Goal: Find specific fact: Find specific fact

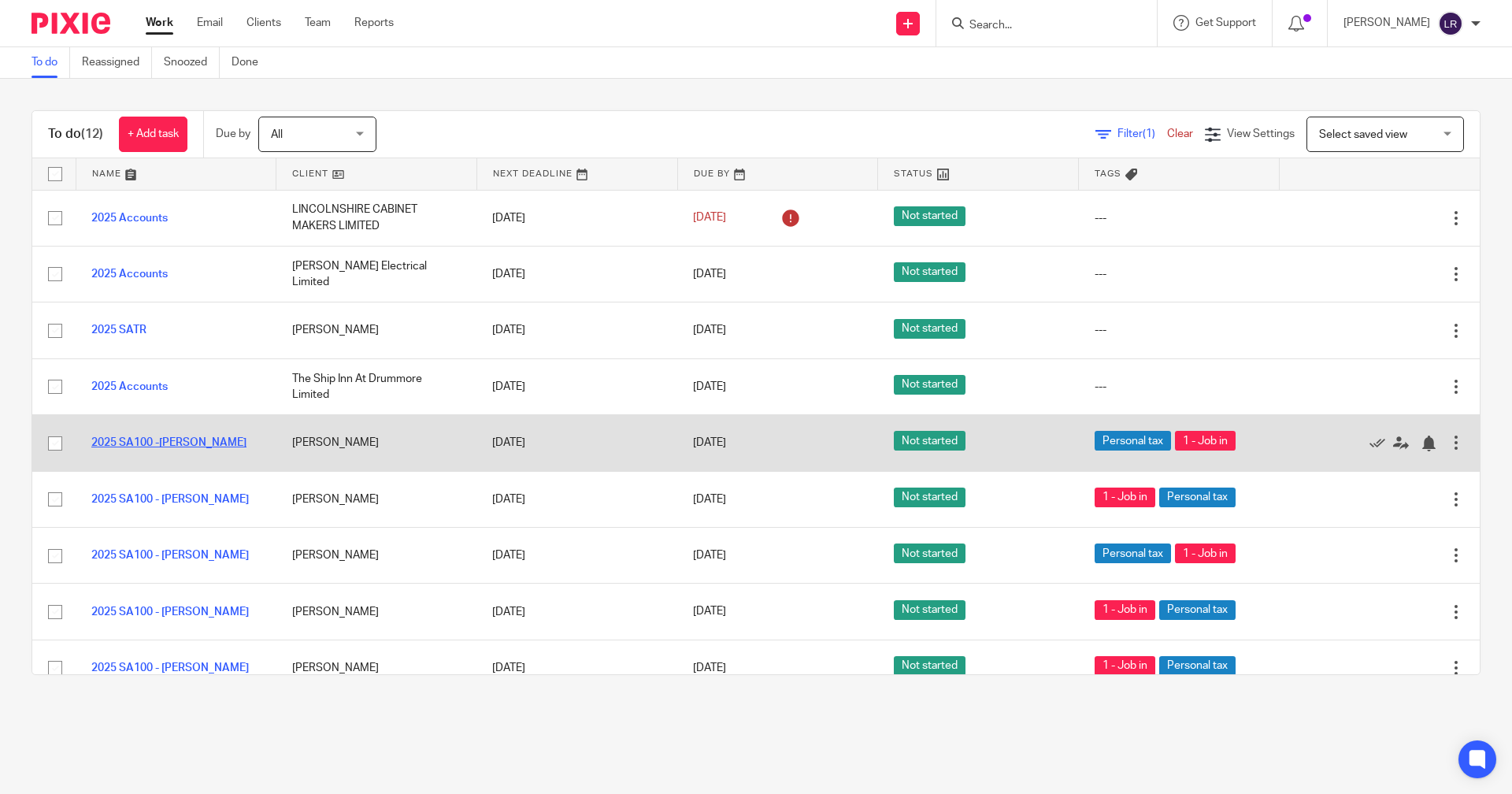
click at [190, 437] on link "2025 SA100 -Neil Barrett" at bounding box center [168, 442] width 156 height 11
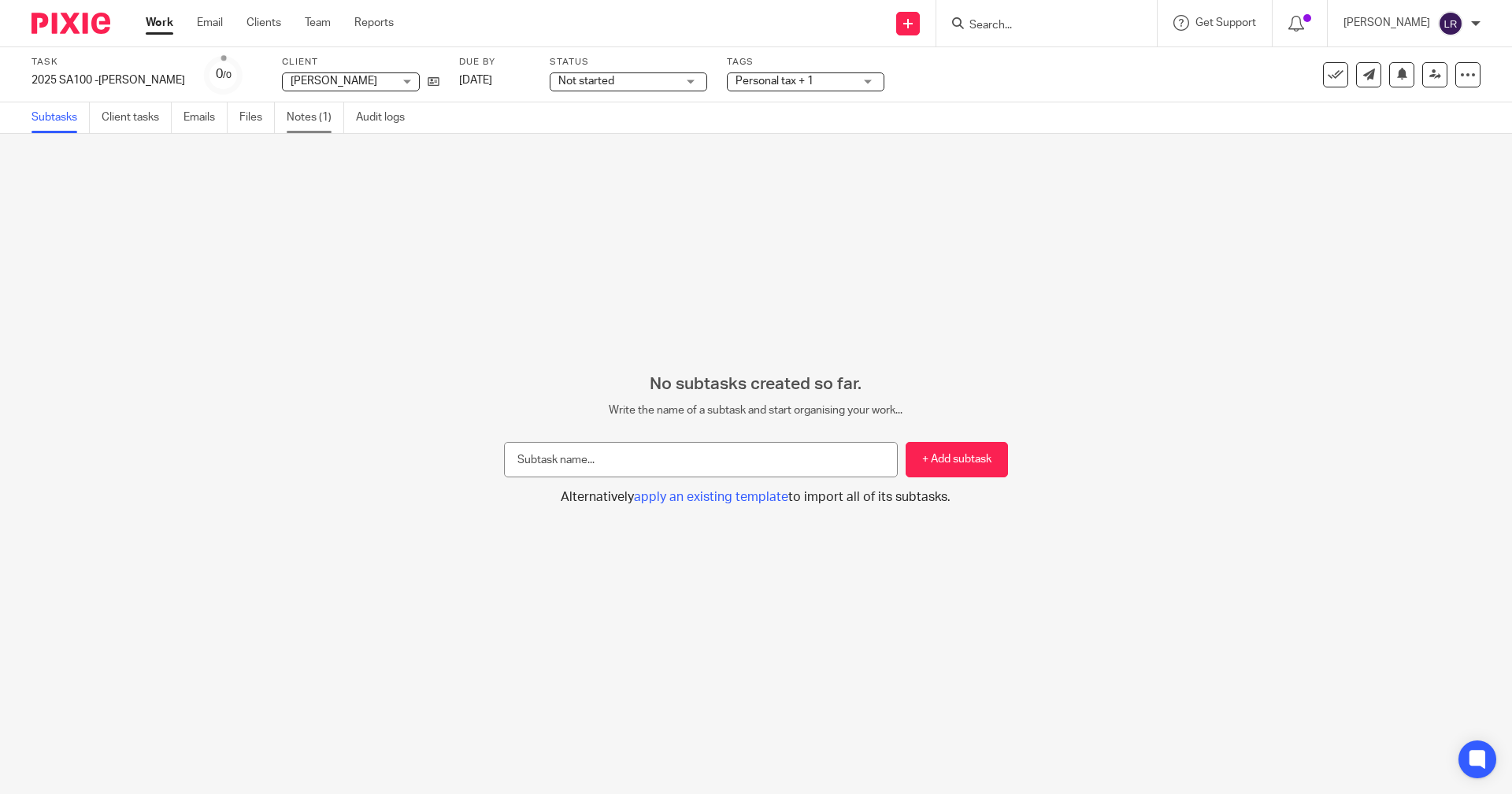
click at [297, 124] on link "Notes (1)" at bounding box center [315, 117] width 58 height 30
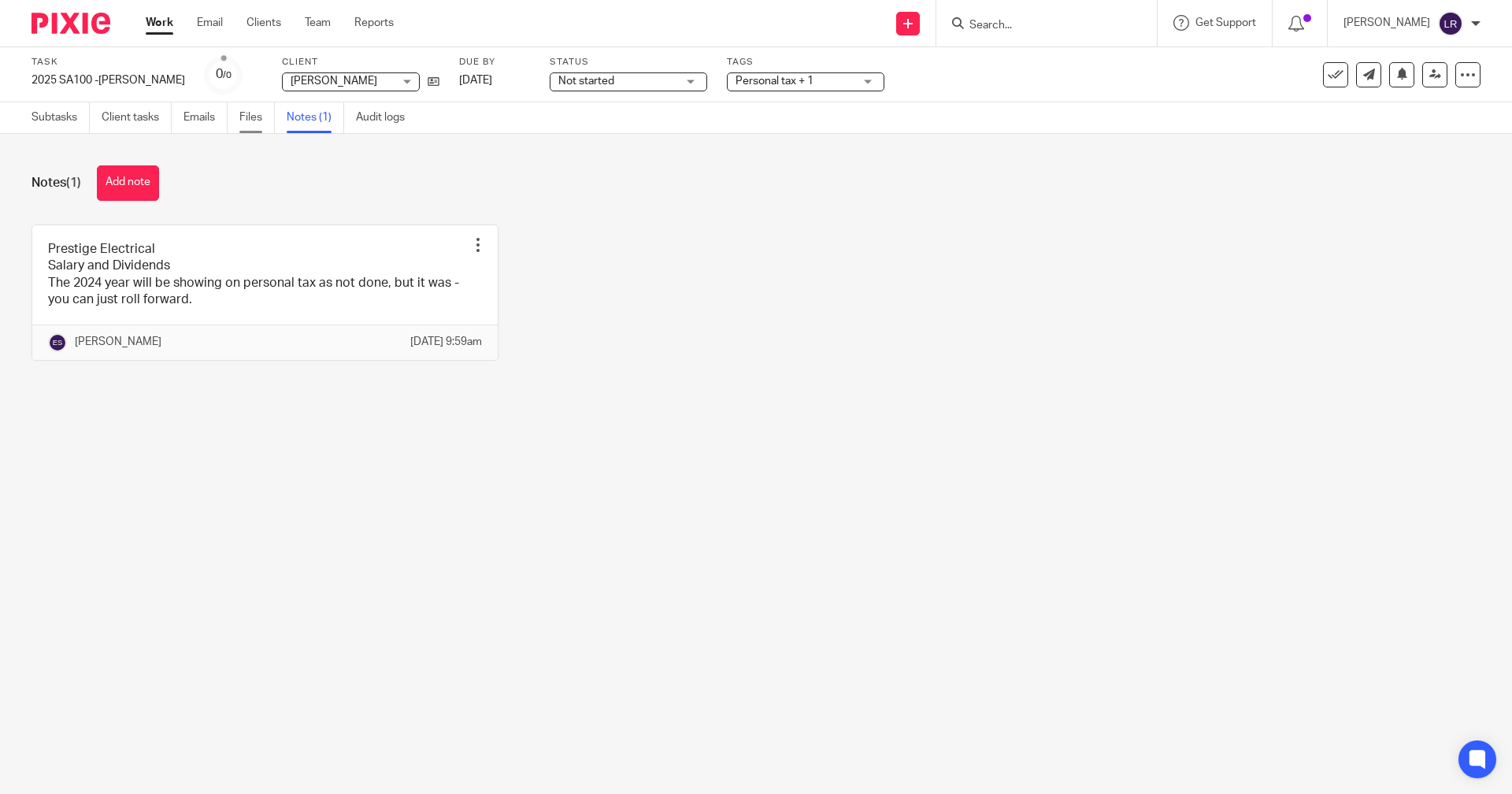
click at [245, 118] on link "Files" at bounding box center [257, 117] width 35 height 30
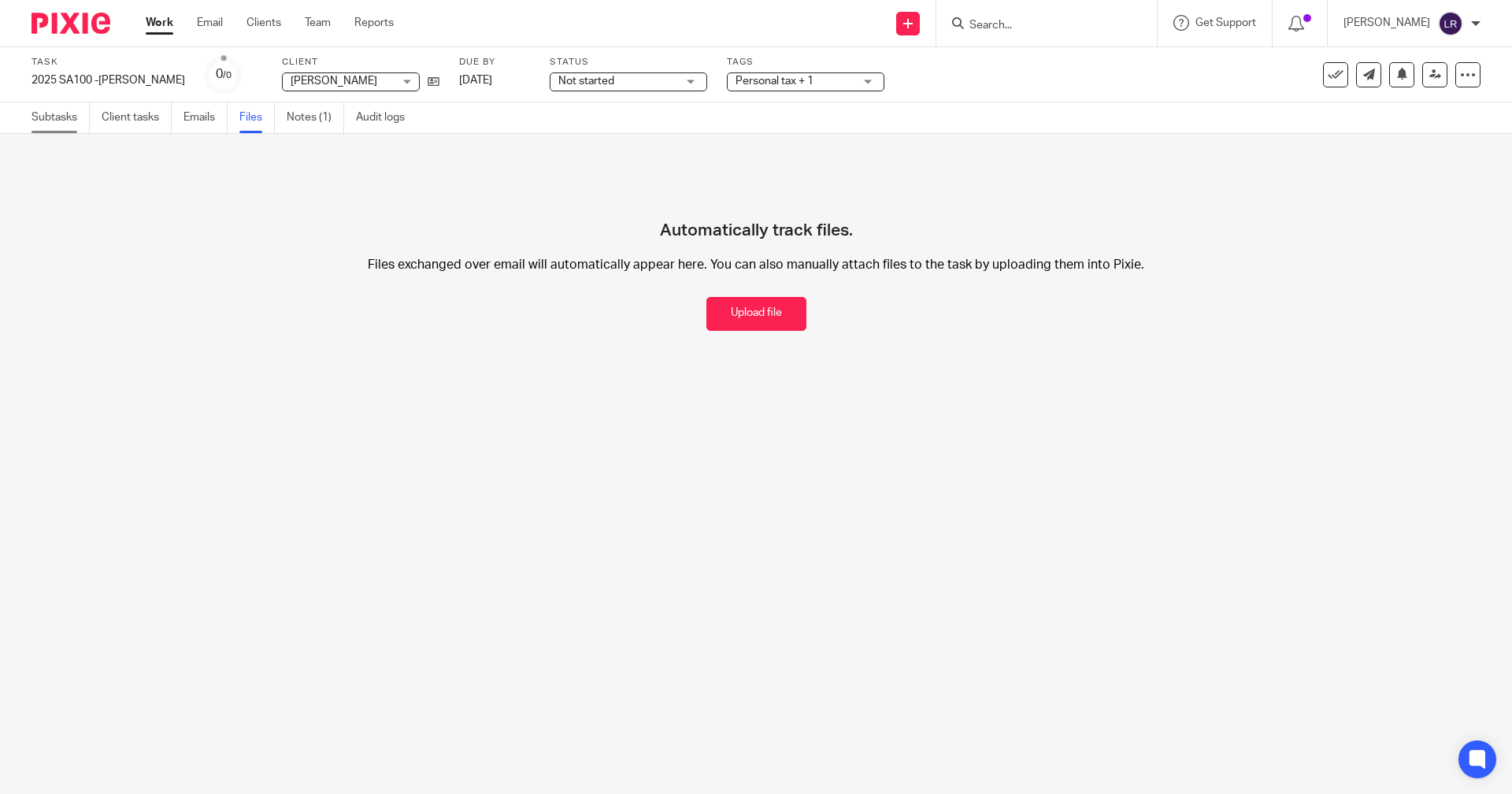
click at [60, 118] on link "Subtasks" at bounding box center [61, 117] width 59 height 30
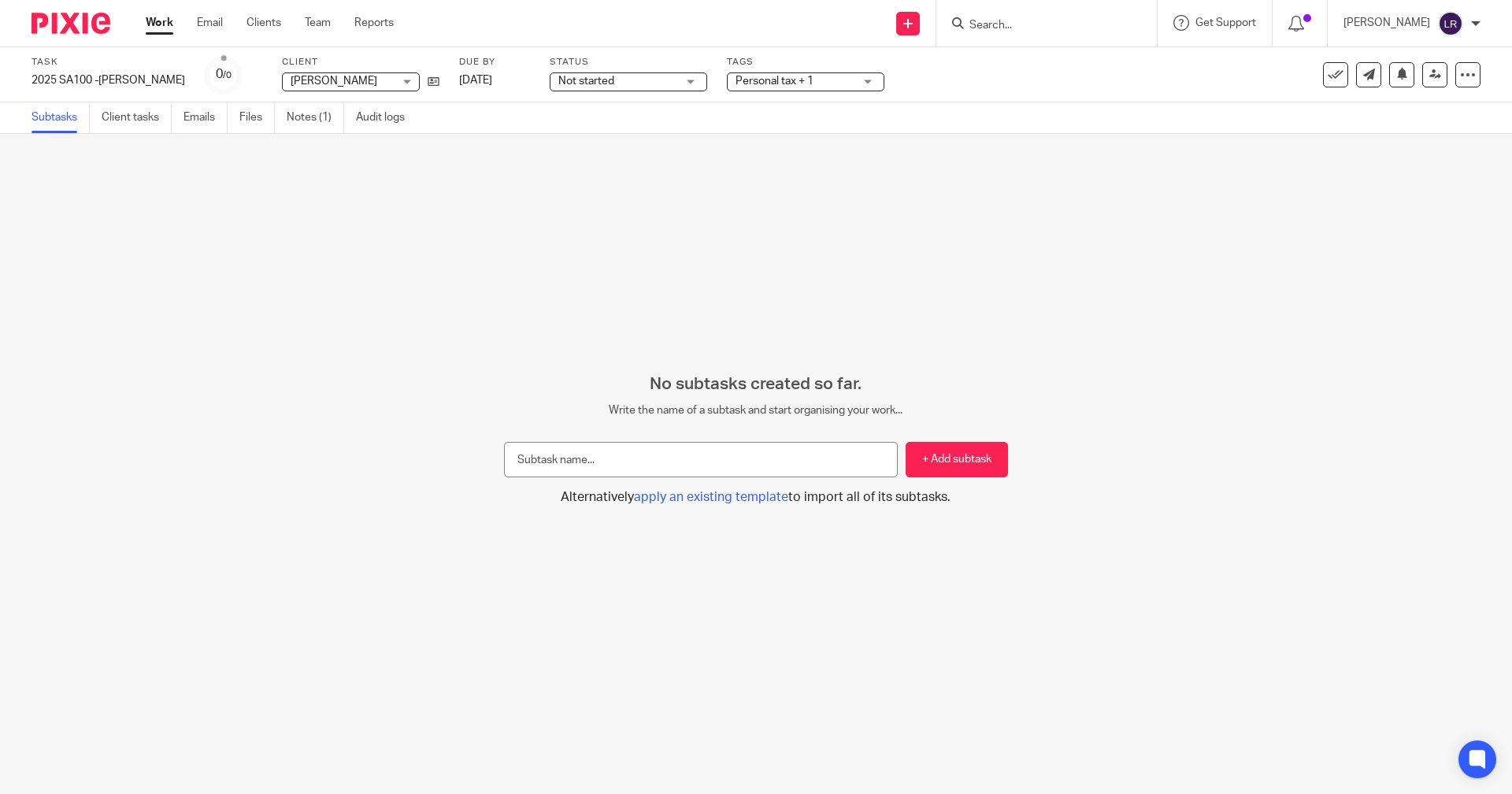
click at [1049, 19] on input "Search" at bounding box center [1039, 25] width 142 height 14
type input "NEIL BARR"
click at [1065, 66] on link at bounding box center [1079, 62] width 227 height 23
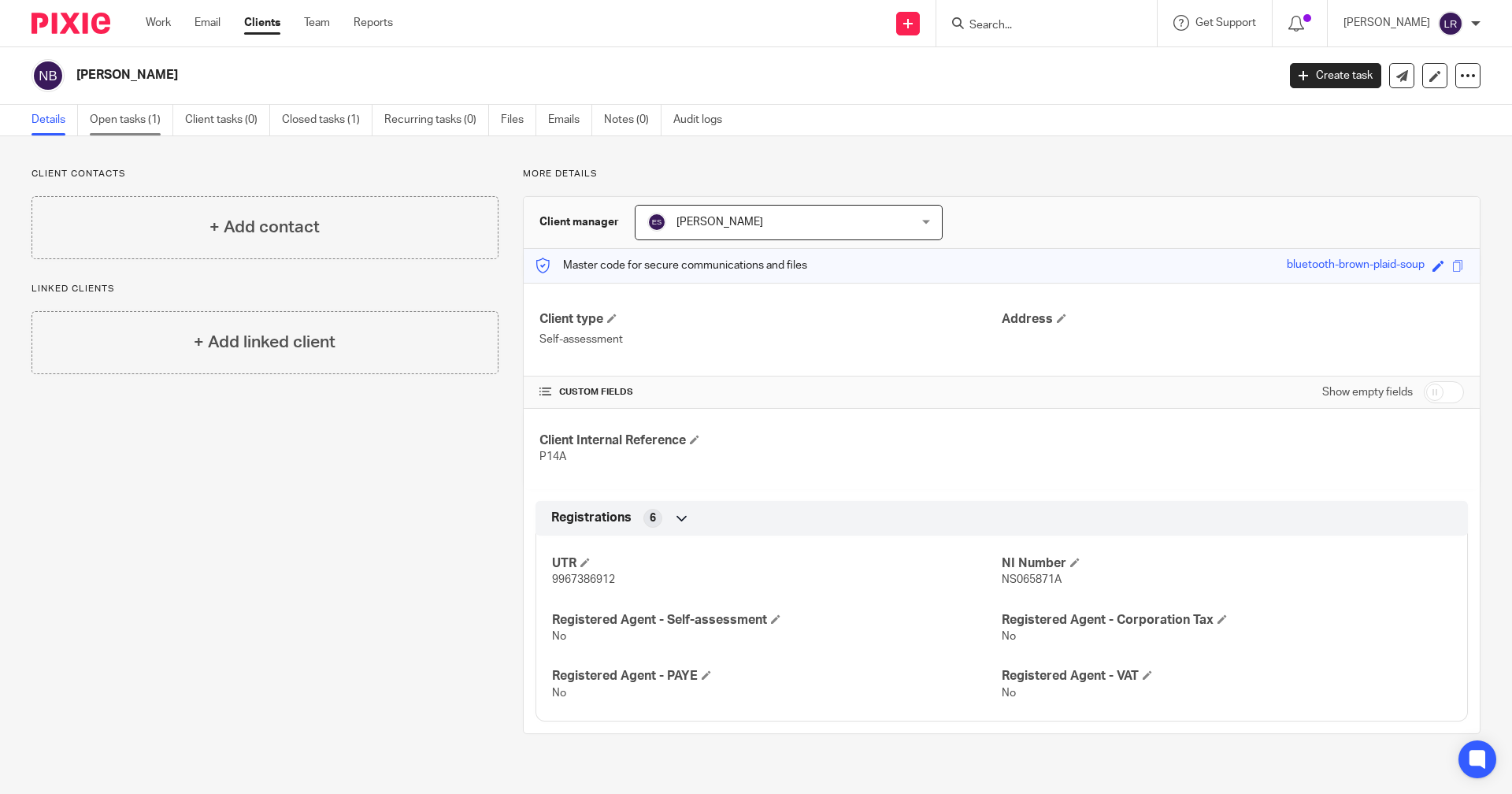
click at [115, 112] on link "Open tasks (1)" at bounding box center [131, 119] width 83 height 30
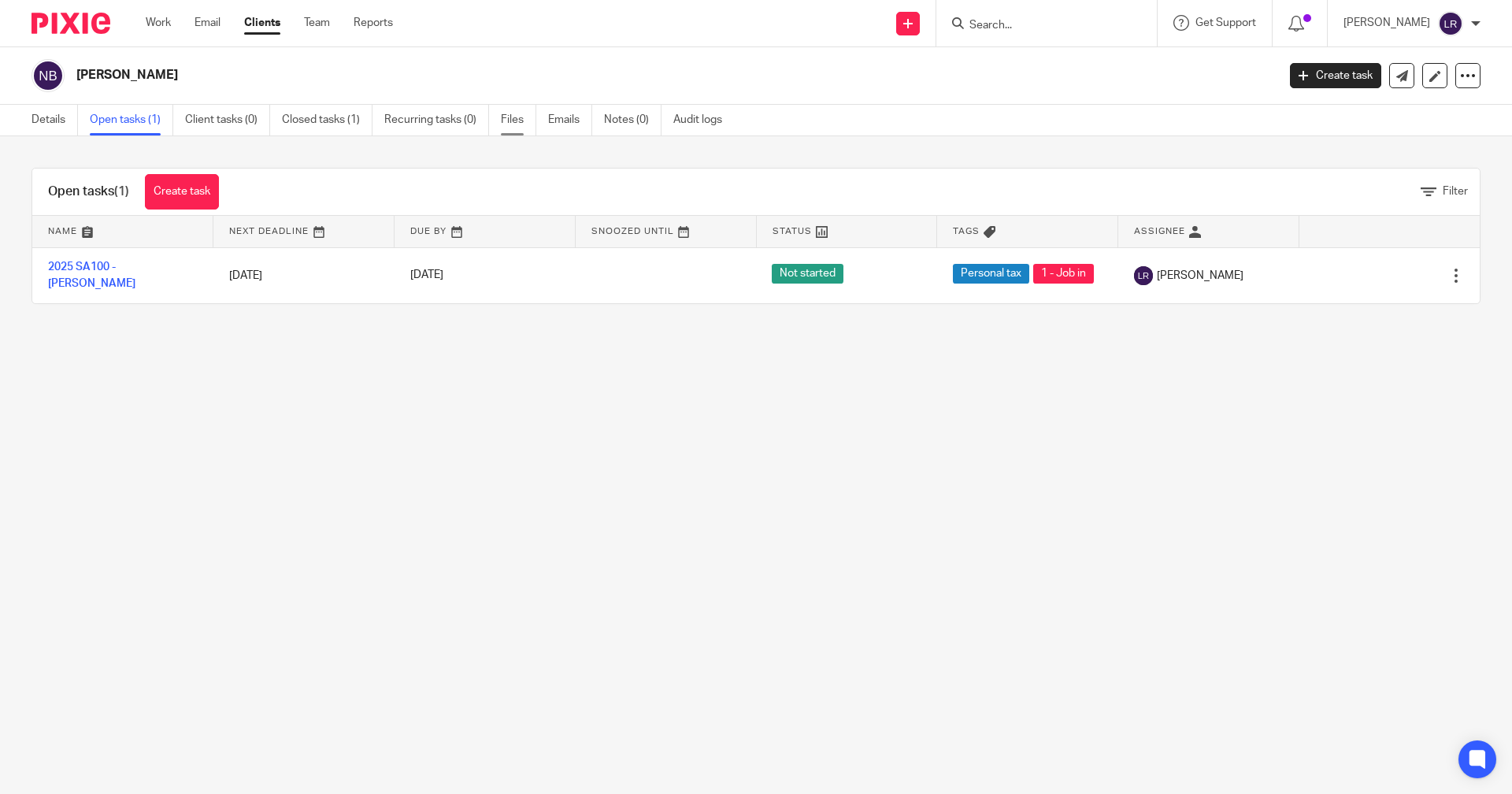
click at [515, 119] on link "Files" at bounding box center [518, 119] width 35 height 30
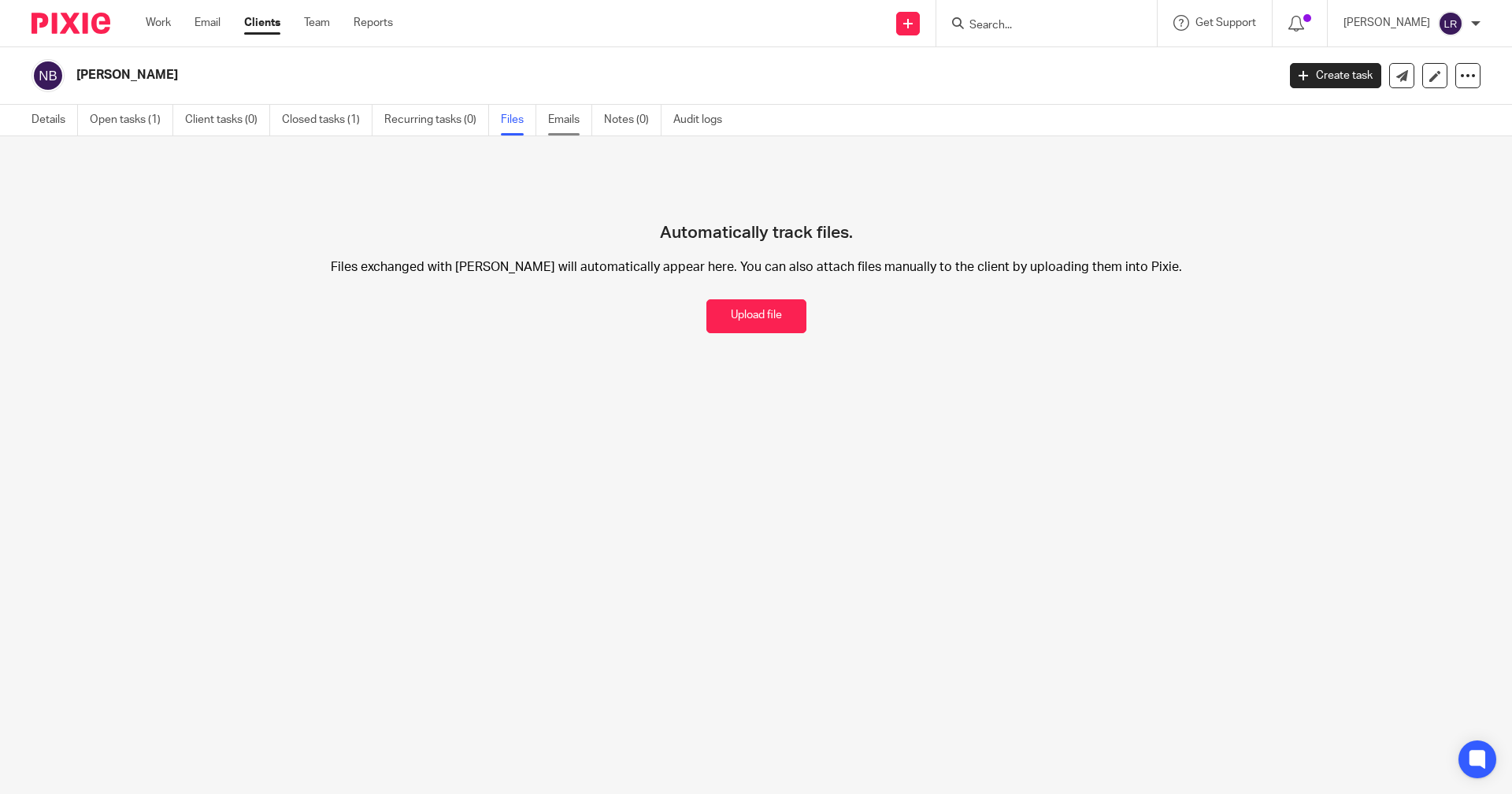
click at [584, 117] on link "Emails" at bounding box center [570, 119] width 44 height 30
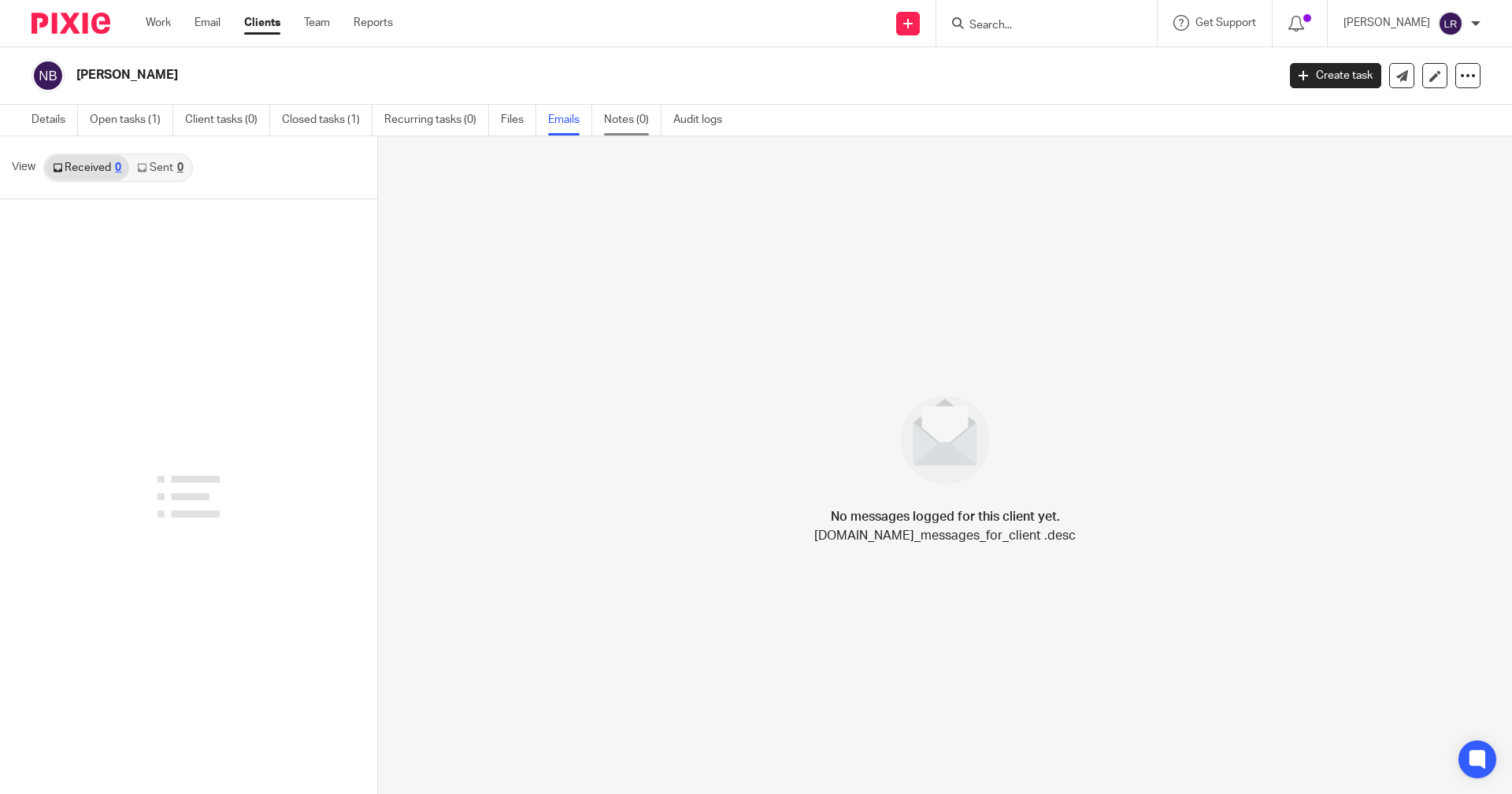
click at [626, 115] on link "Notes (0)" at bounding box center [633, 119] width 58 height 30
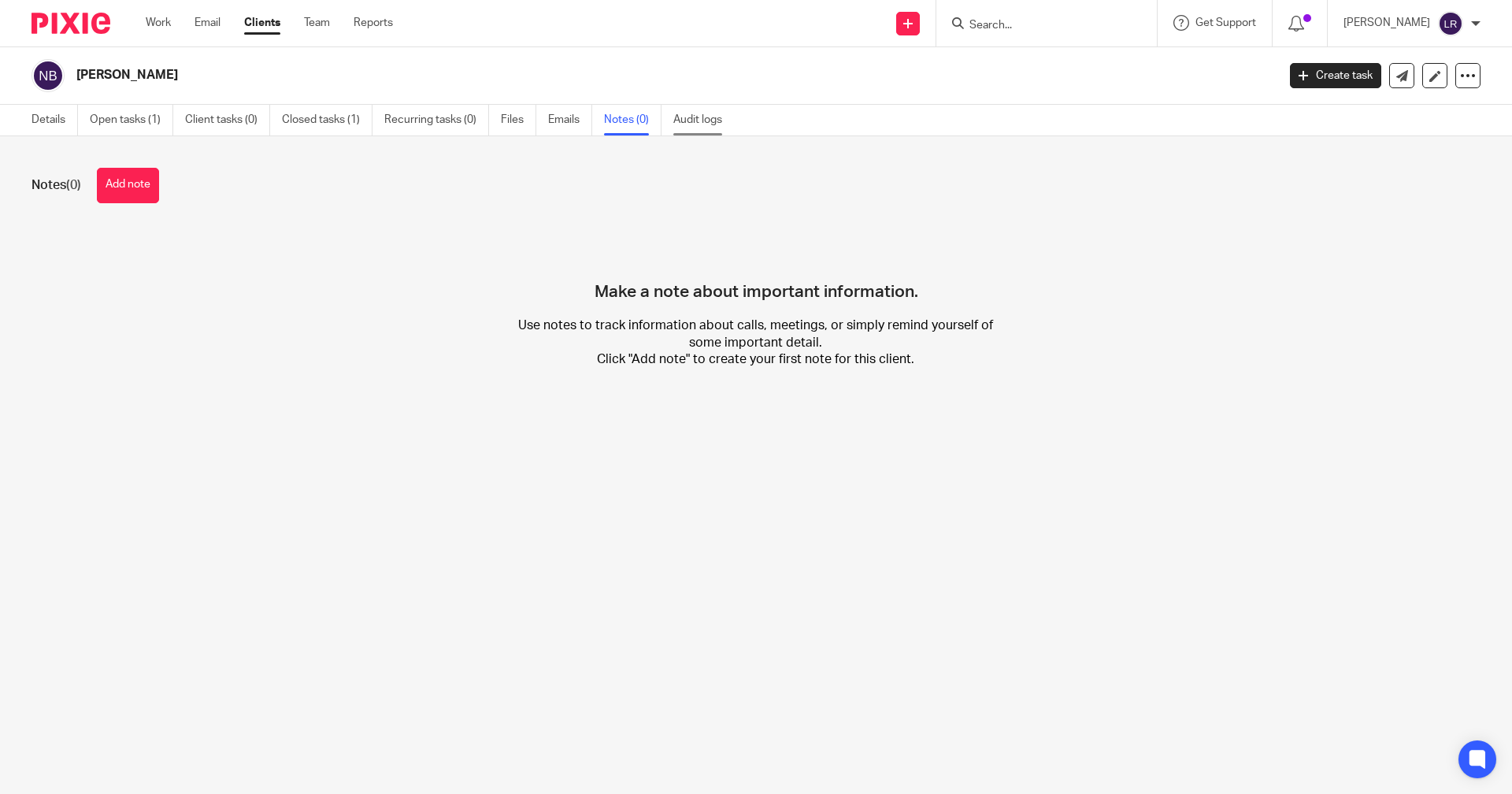
click at [695, 123] on link "Audit logs" at bounding box center [704, 119] width 61 height 30
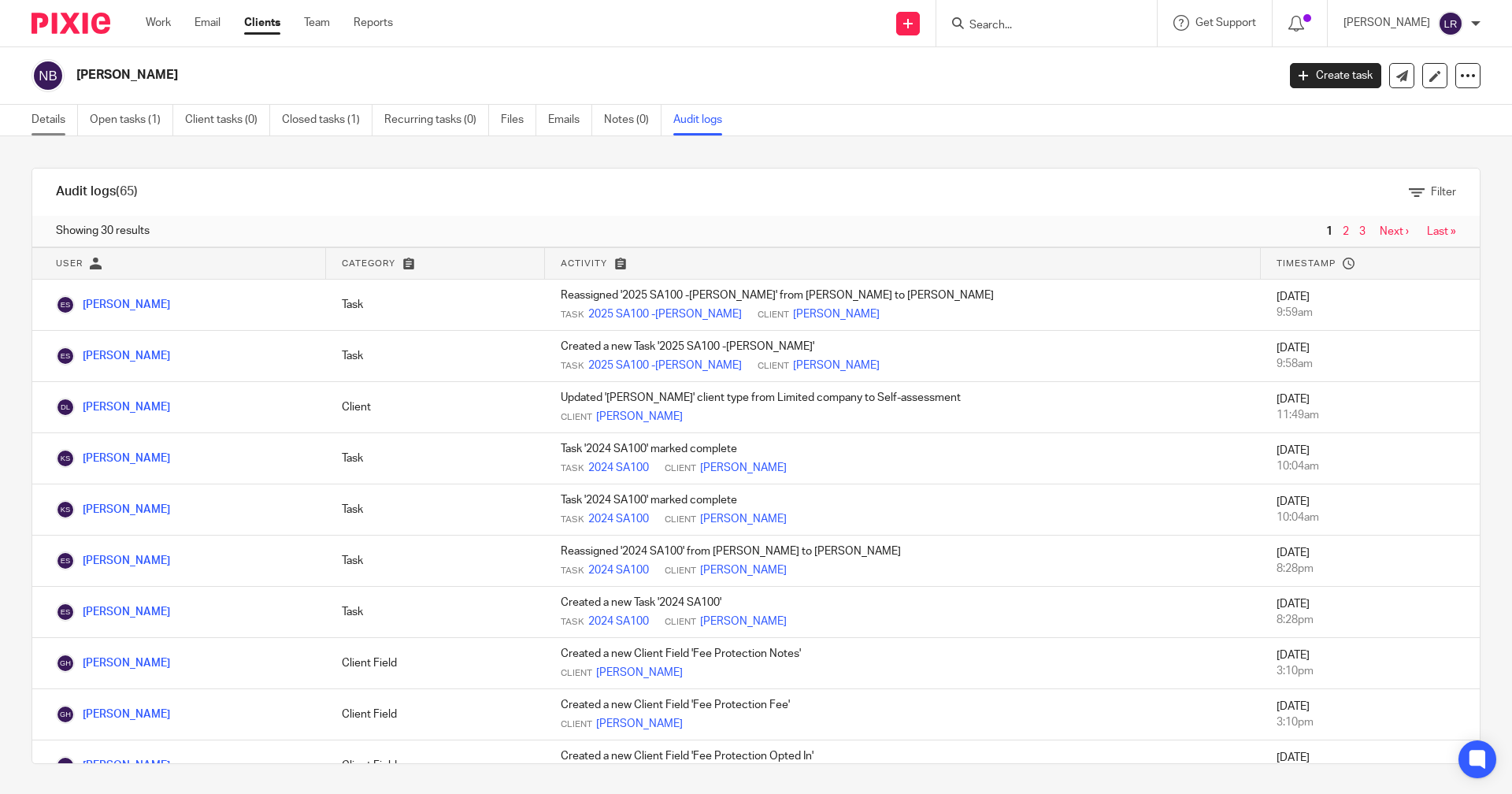
click at [58, 120] on link "Details" at bounding box center [55, 119] width 47 height 30
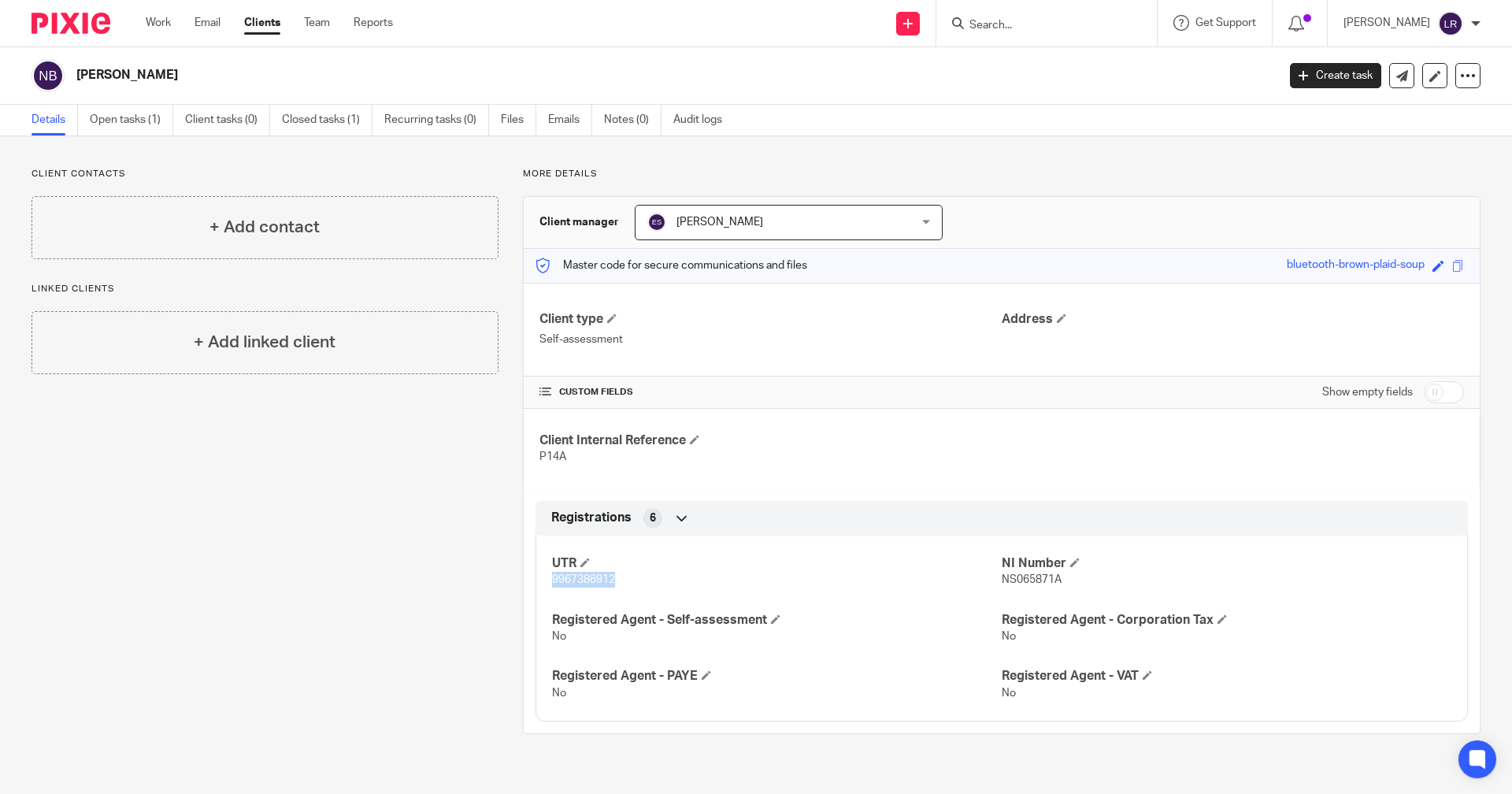
drag, startPoint x: 613, startPoint y: 576, endPoint x: 544, endPoint y: 582, distance: 69.3
click at [544, 582] on div "UTR 9967386912 NI Number NS065871A Registered Agent - Self-assessment No Regist…" at bounding box center [1002, 623] width 933 height 198
copy span "9967386912"
click at [150, 20] on link "Work" at bounding box center [158, 22] width 25 height 16
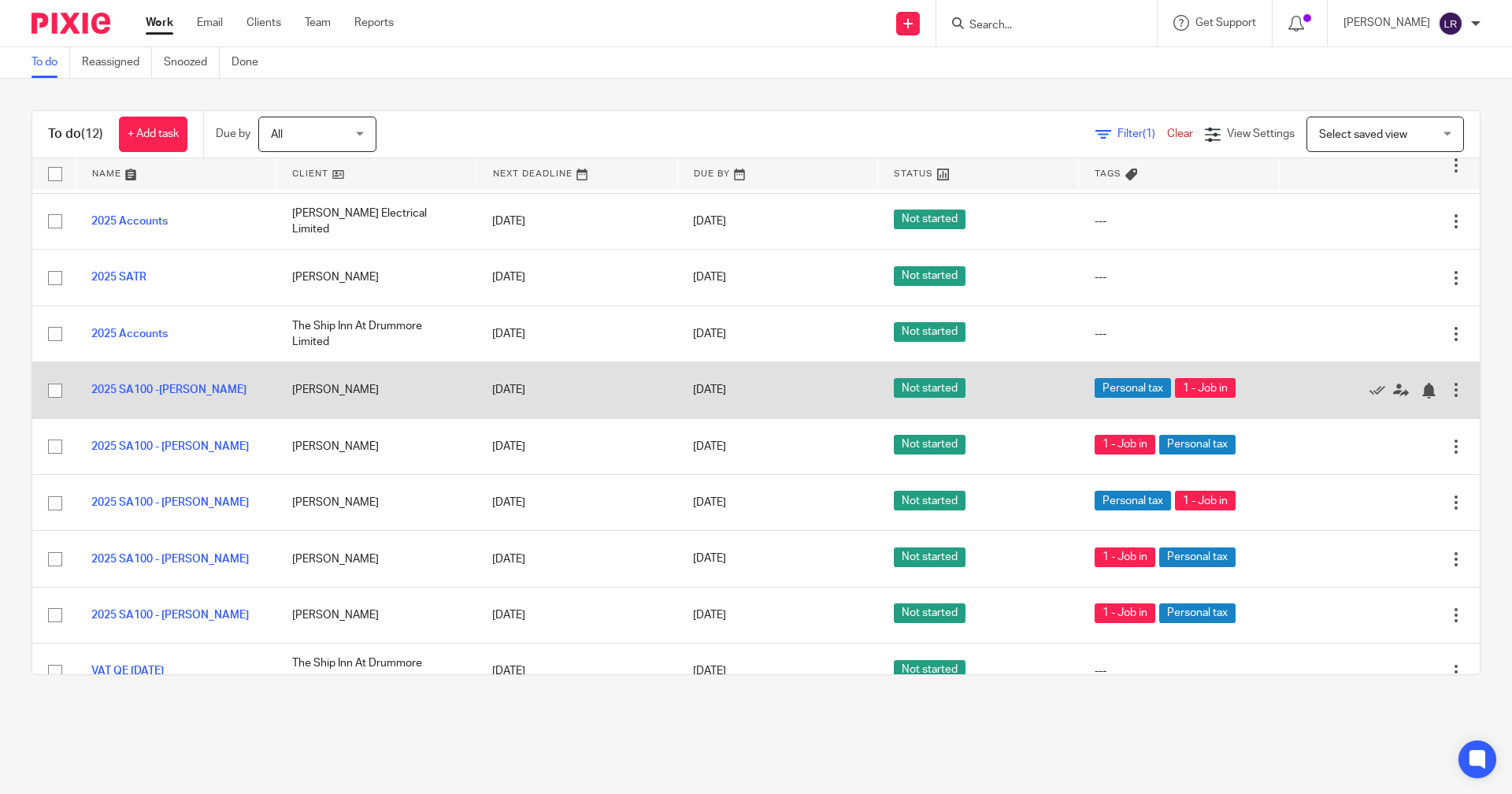
scroll to position [42, 0]
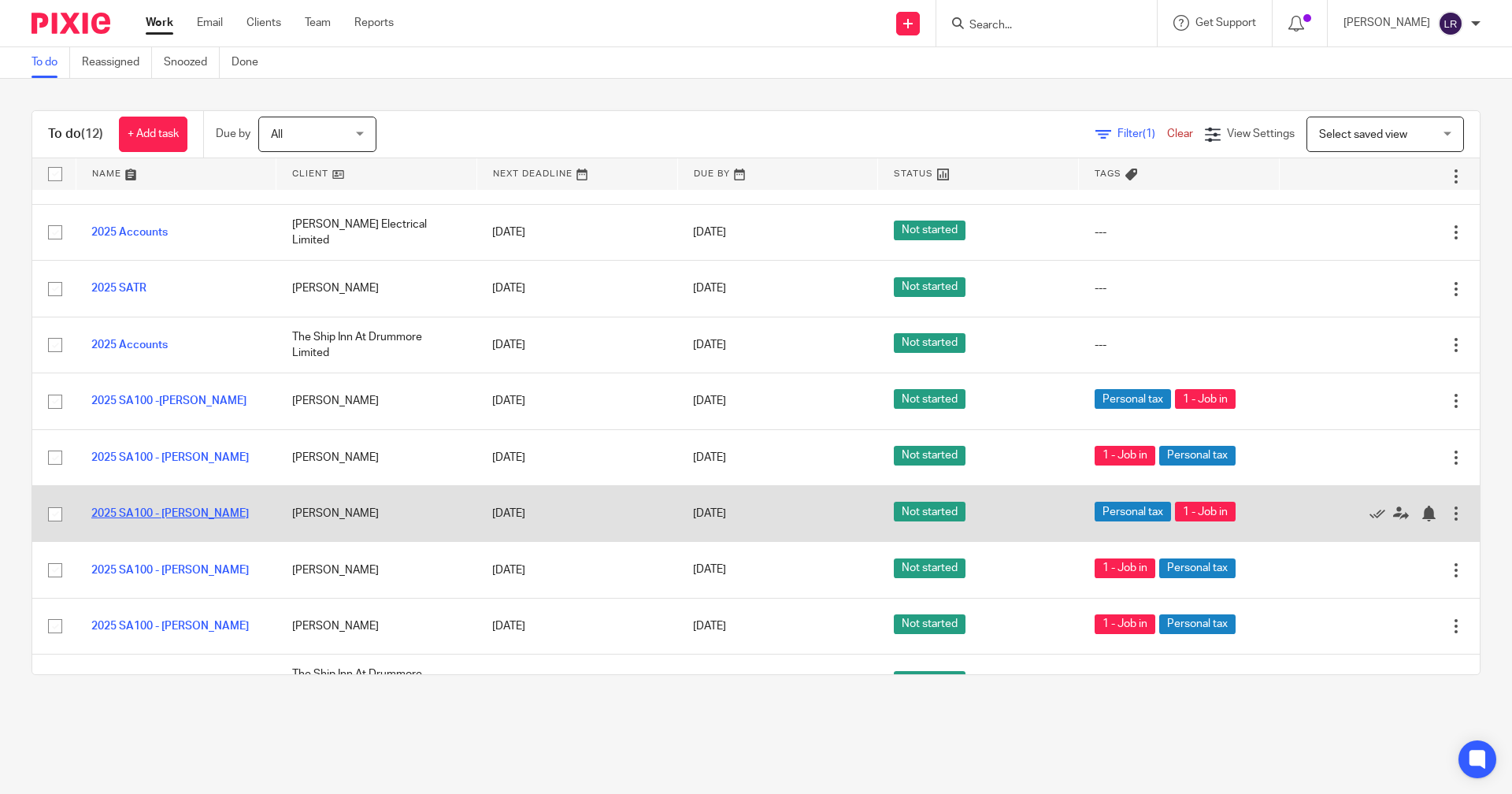
click at [213, 508] on link "2025 SA100 - Nicola Barrett" at bounding box center [169, 512] width 157 height 11
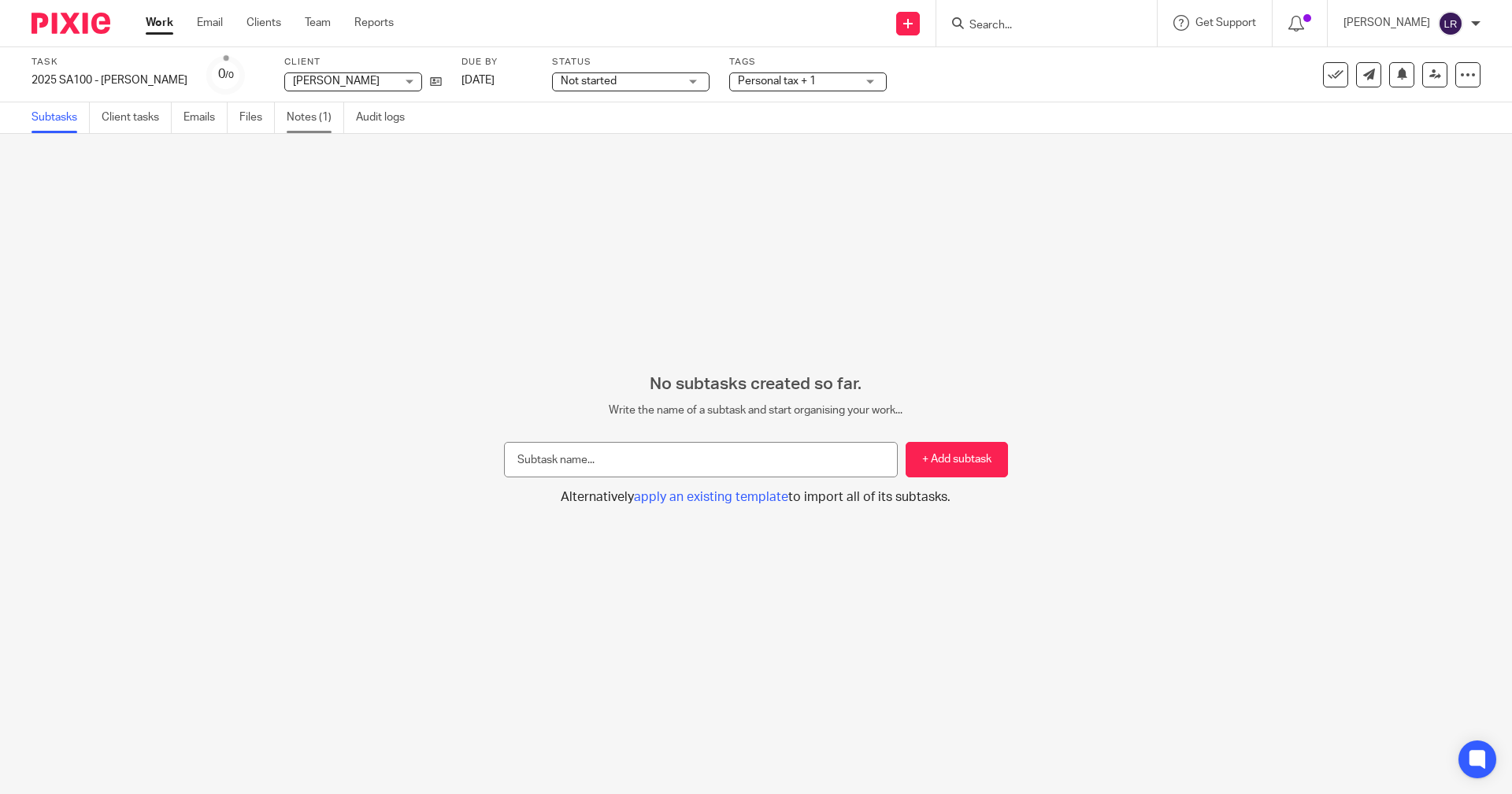
click at [326, 116] on link "Notes (1)" at bounding box center [315, 117] width 58 height 30
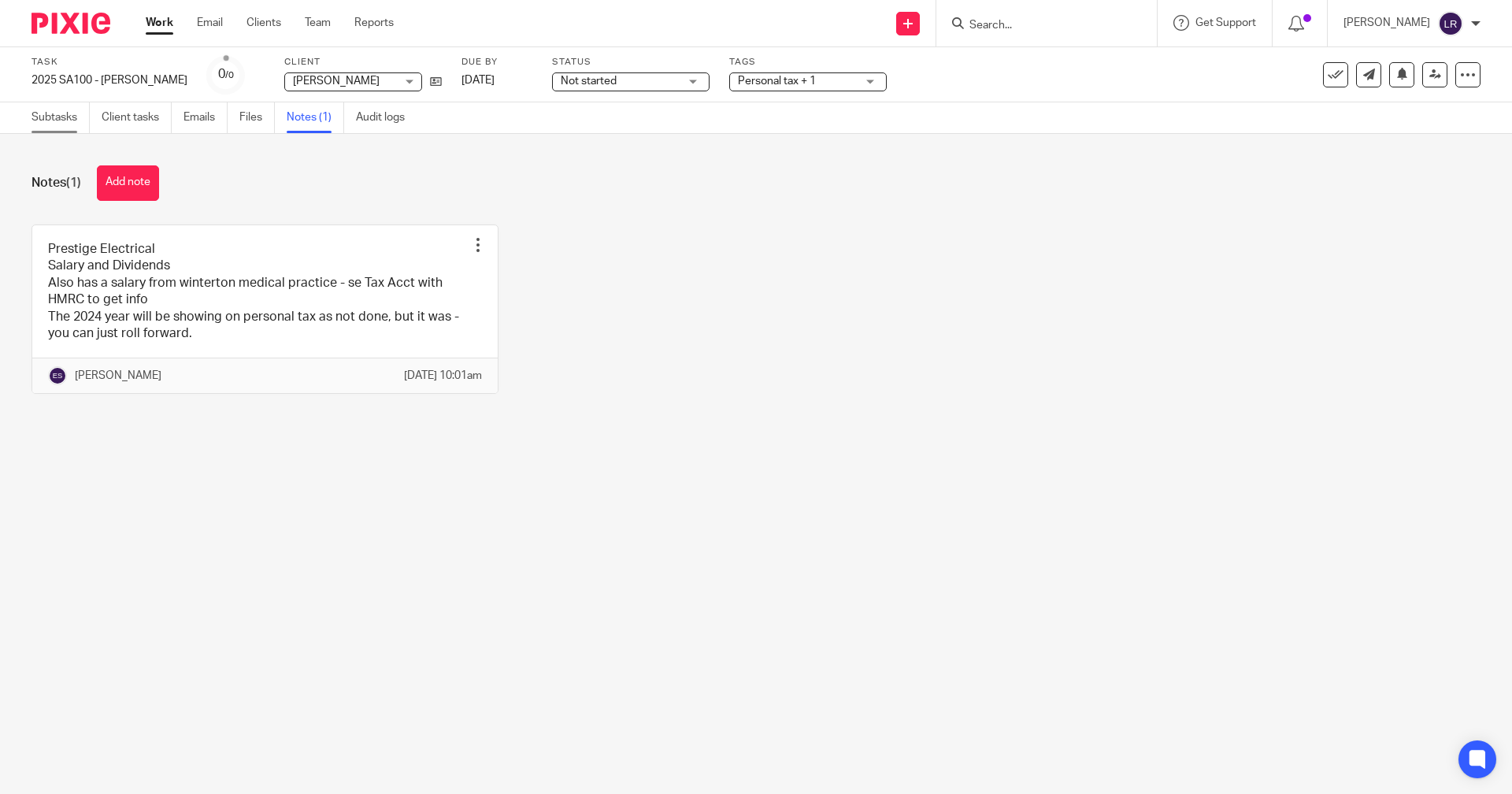
click at [40, 119] on link "Subtasks" at bounding box center [61, 117] width 59 height 30
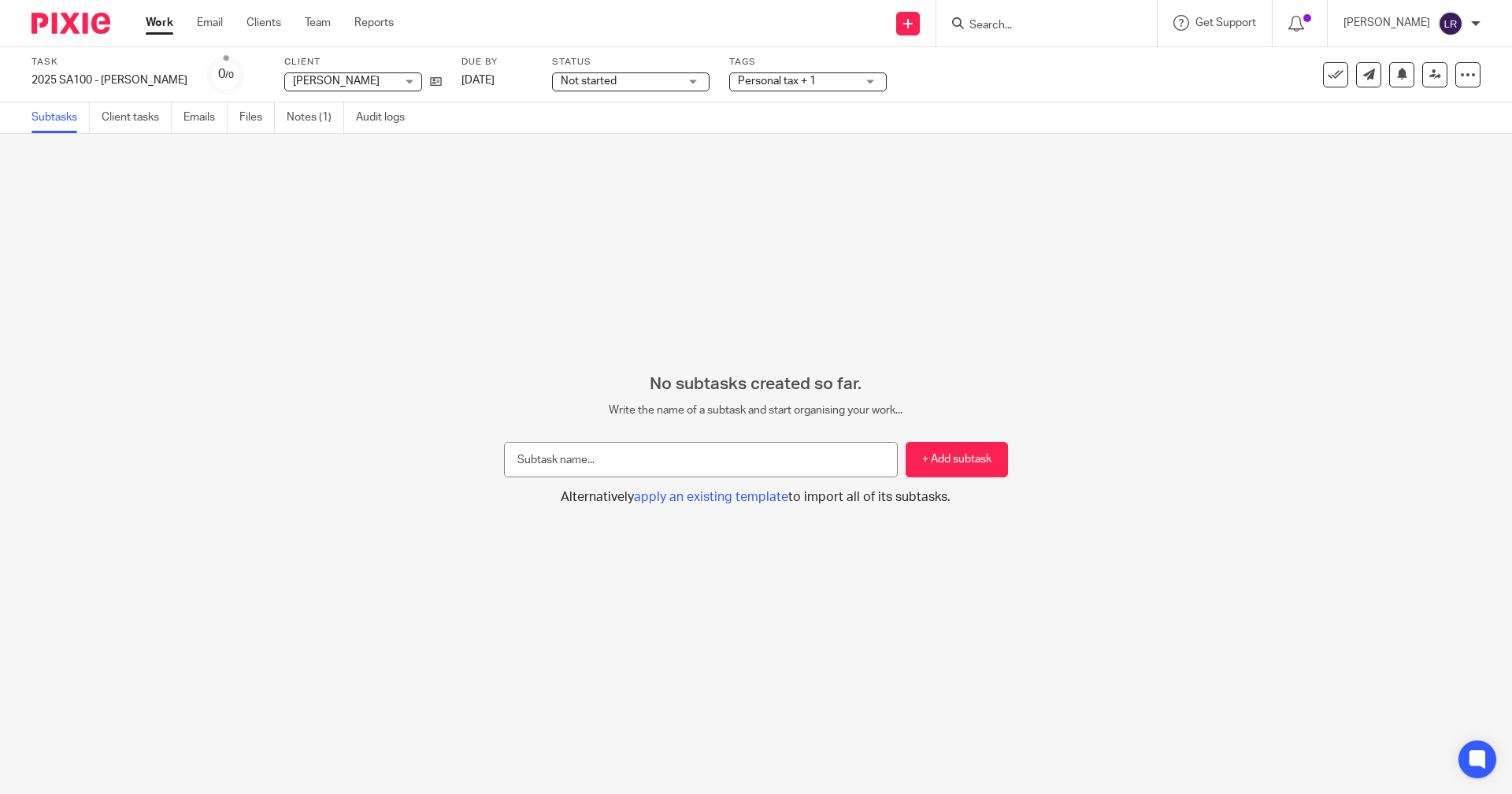
click at [1009, 25] on input "Search" at bounding box center [1039, 25] width 142 height 14
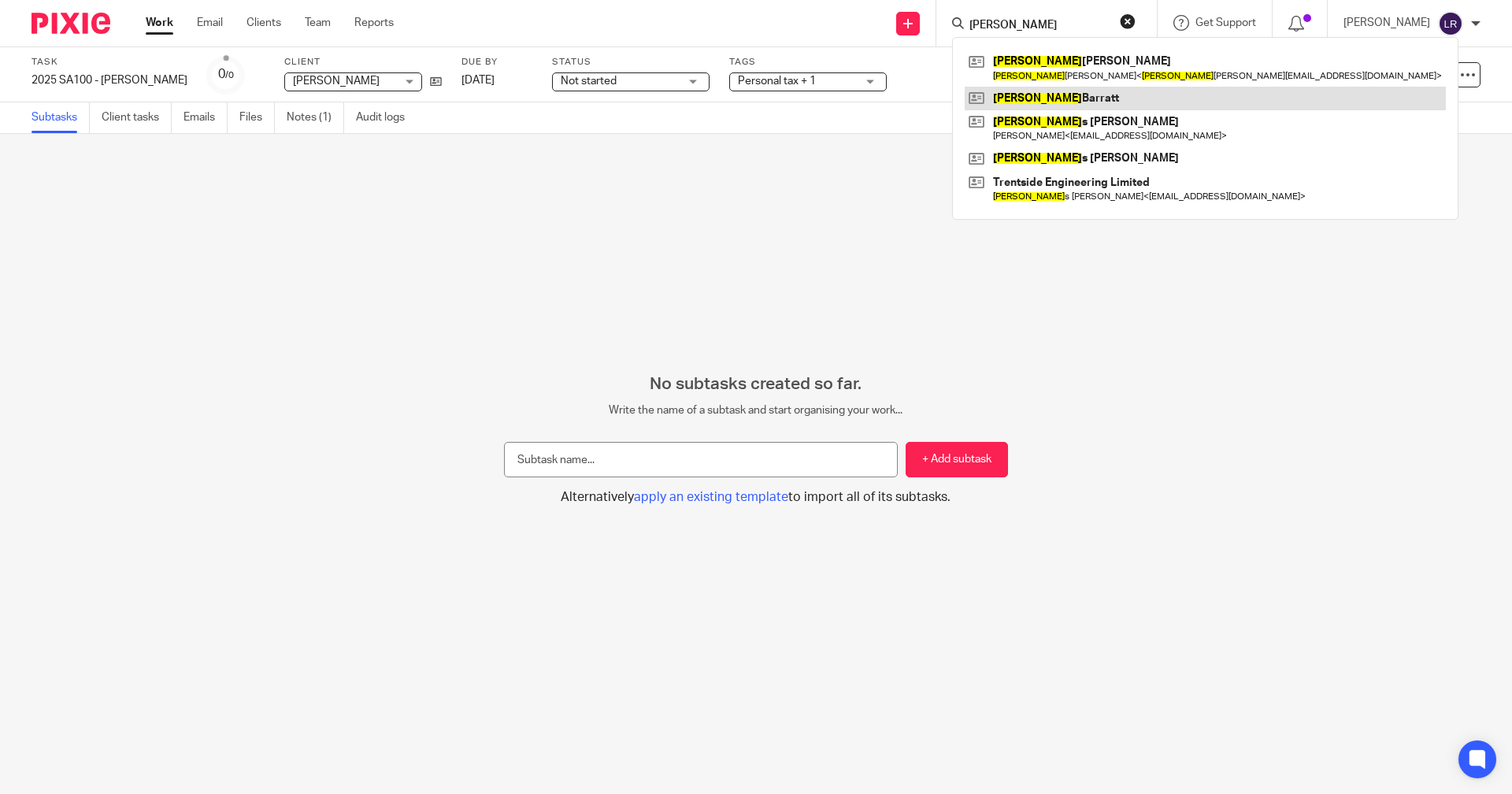
type input "[PERSON_NAME]"
click at [1102, 103] on link at bounding box center [1206, 99] width 481 height 23
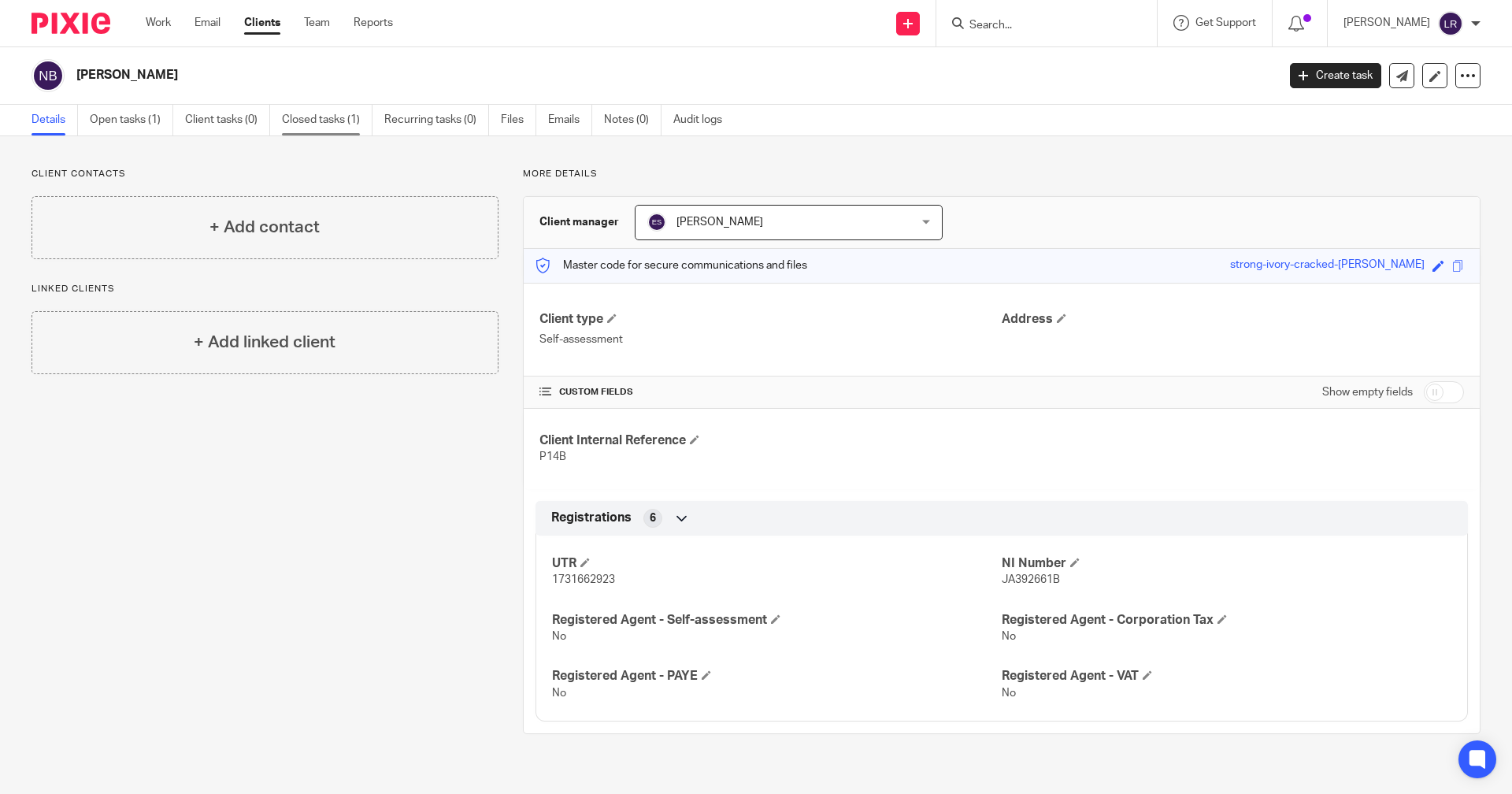
click at [334, 115] on link "Closed tasks (1)" at bounding box center [327, 119] width 91 height 30
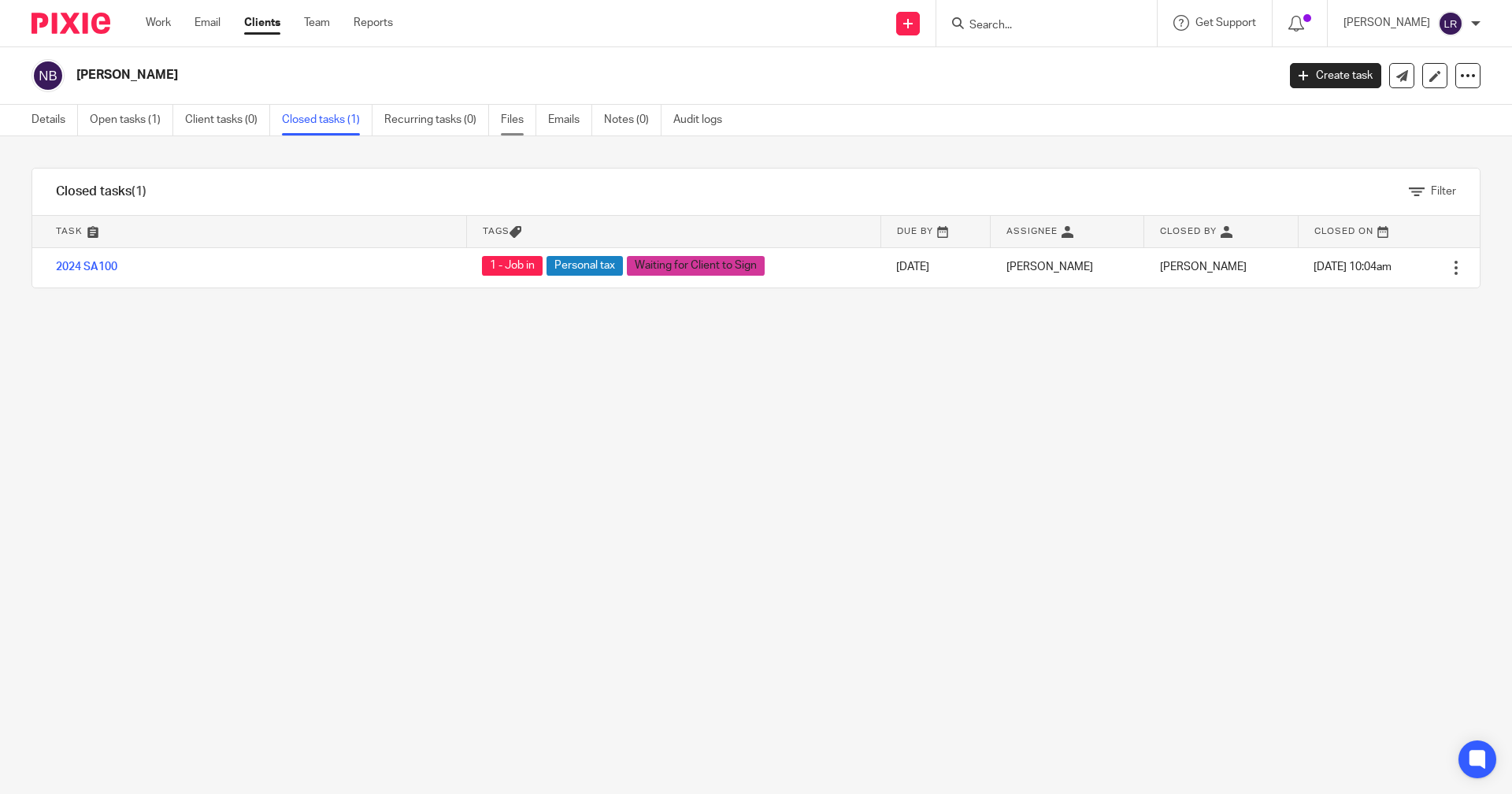
click at [514, 121] on link "Files" at bounding box center [518, 119] width 35 height 30
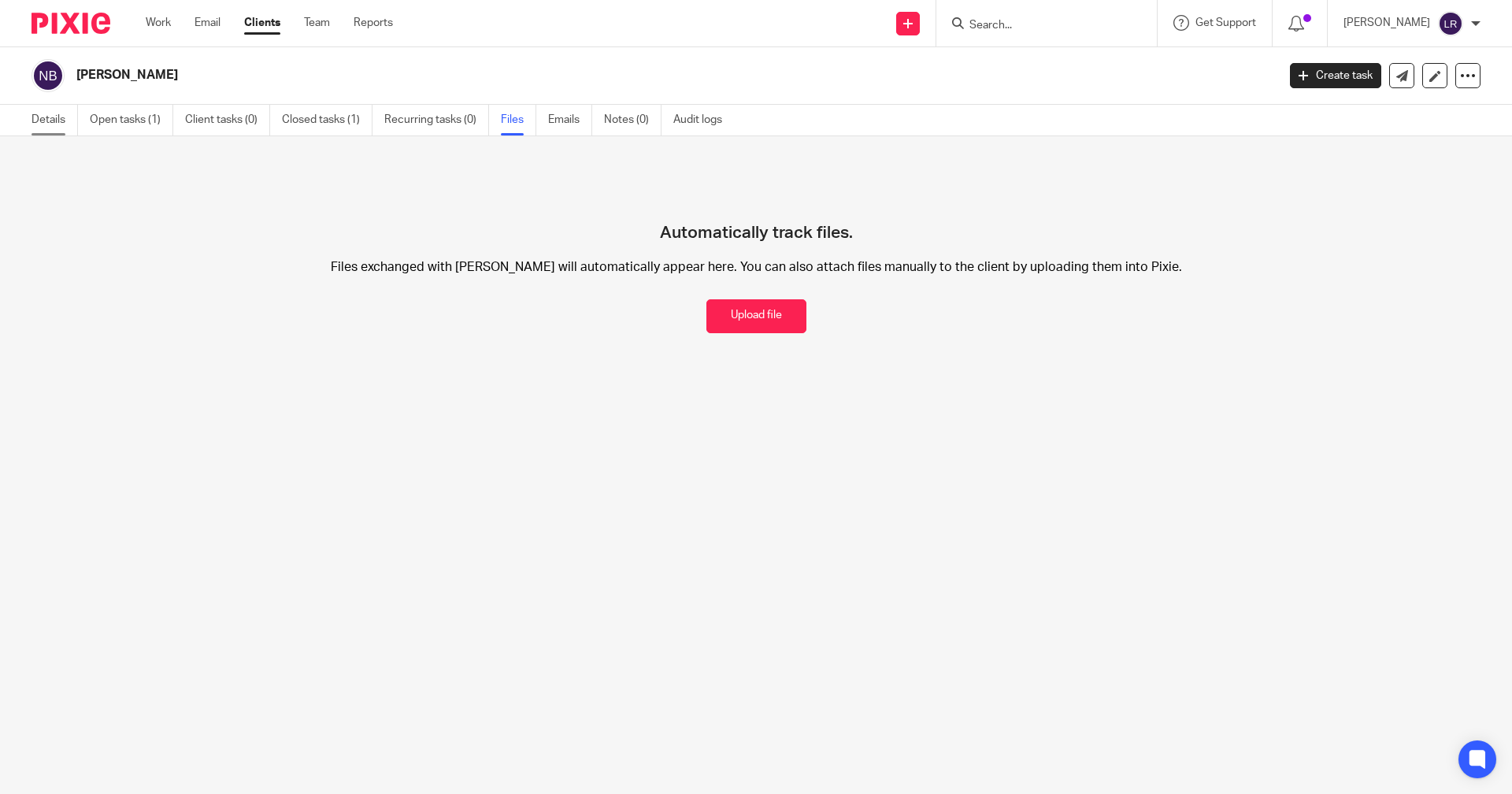
click at [48, 123] on link "Details" at bounding box center [55, 119] width 47 height 30
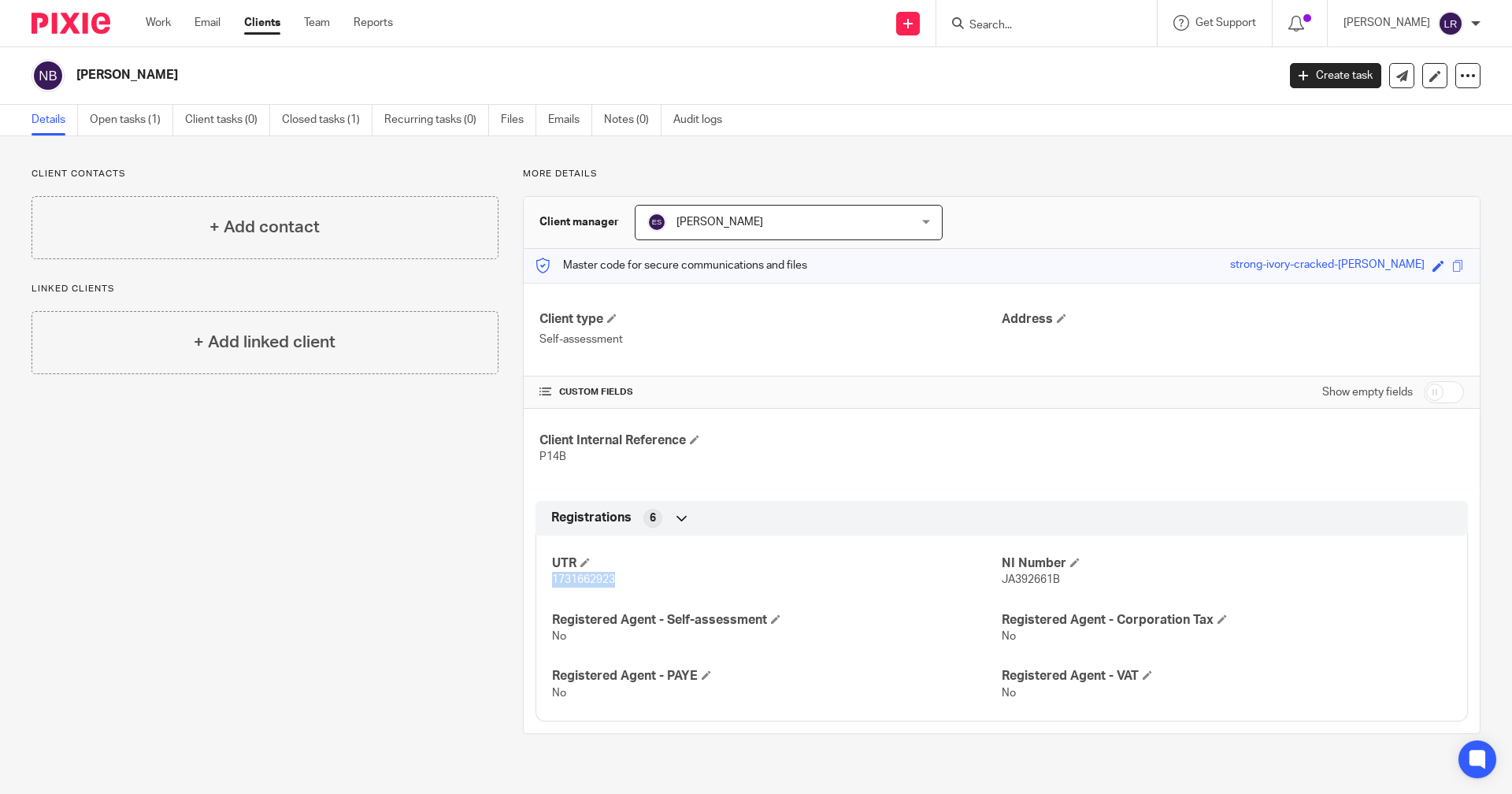
drag, startPoint x: 610, startPoint y: 579, endPoint x: 548, endPoint y: 579, distance: 62.0
click at [553, 579] on span "1731662923" at bounding box center [584, 579] width 63 height 11
copy span "1731662923"
click at [163, 28] on link "Work" at bounding box center [158, 22] width 25 height 16
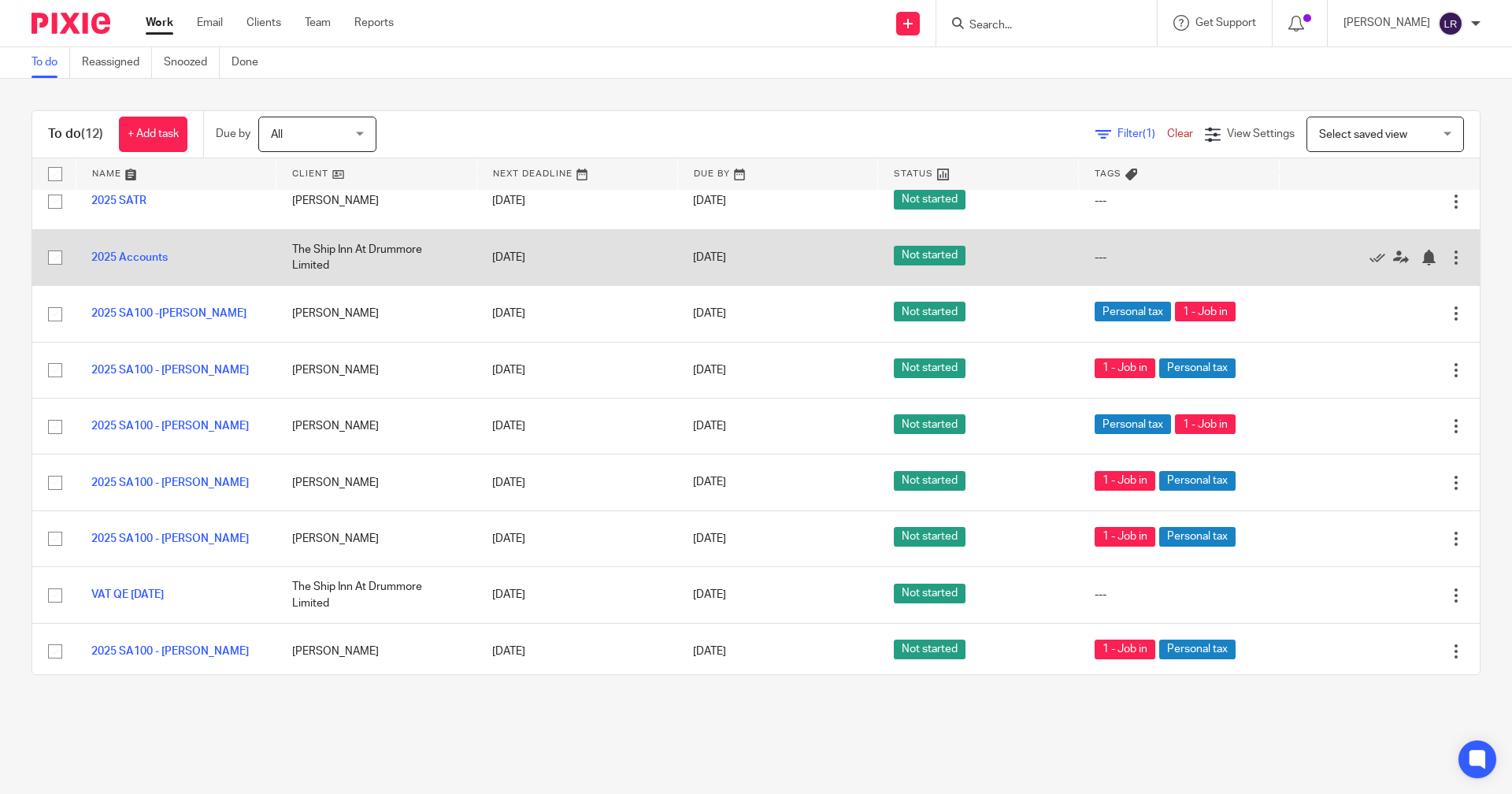
scroll to position [157, 0]
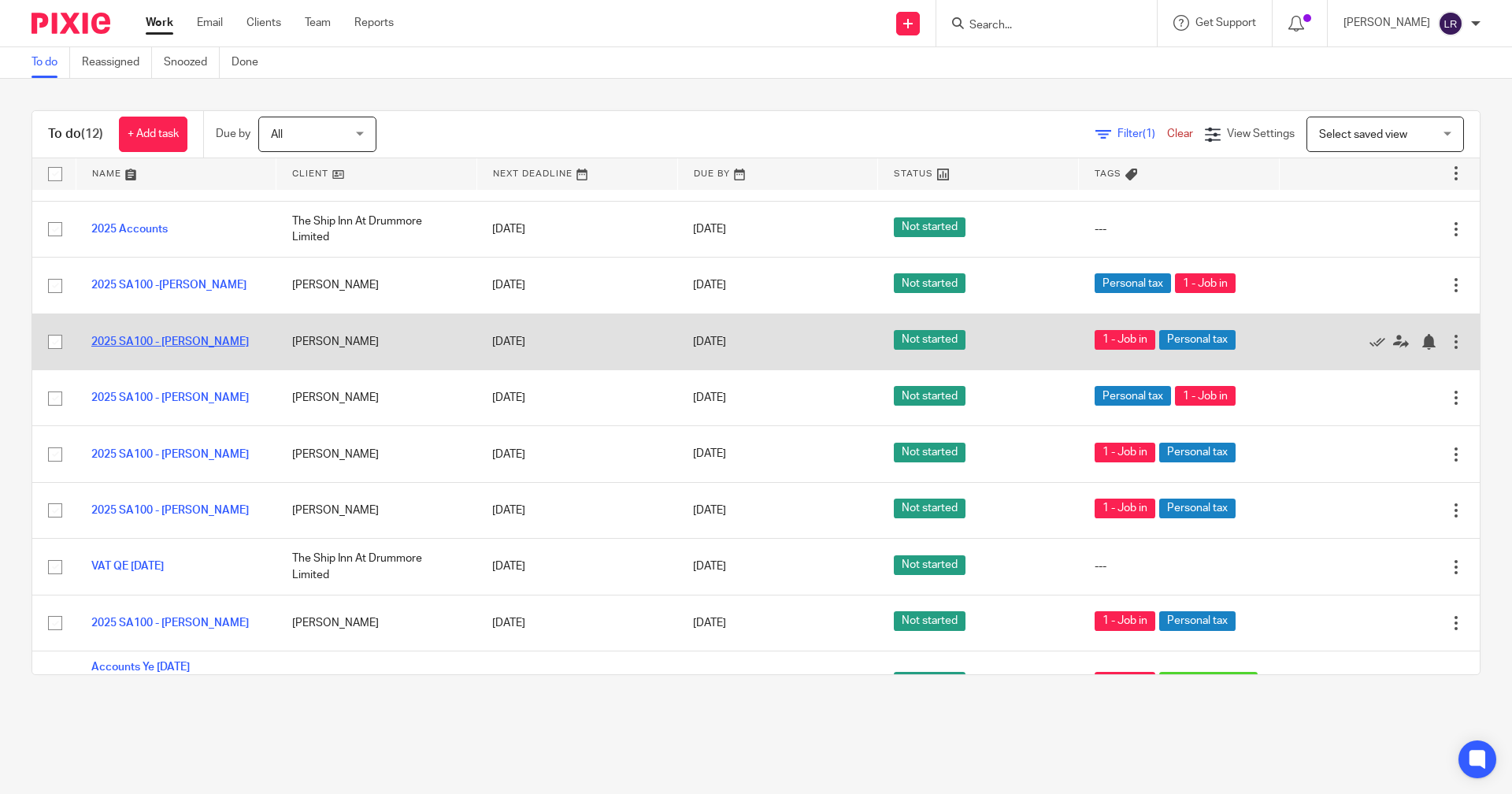
click at [221, 344] on link "2025 SA100 - Pete Spedding" at bounding box center [169, 341] width 157 height 11
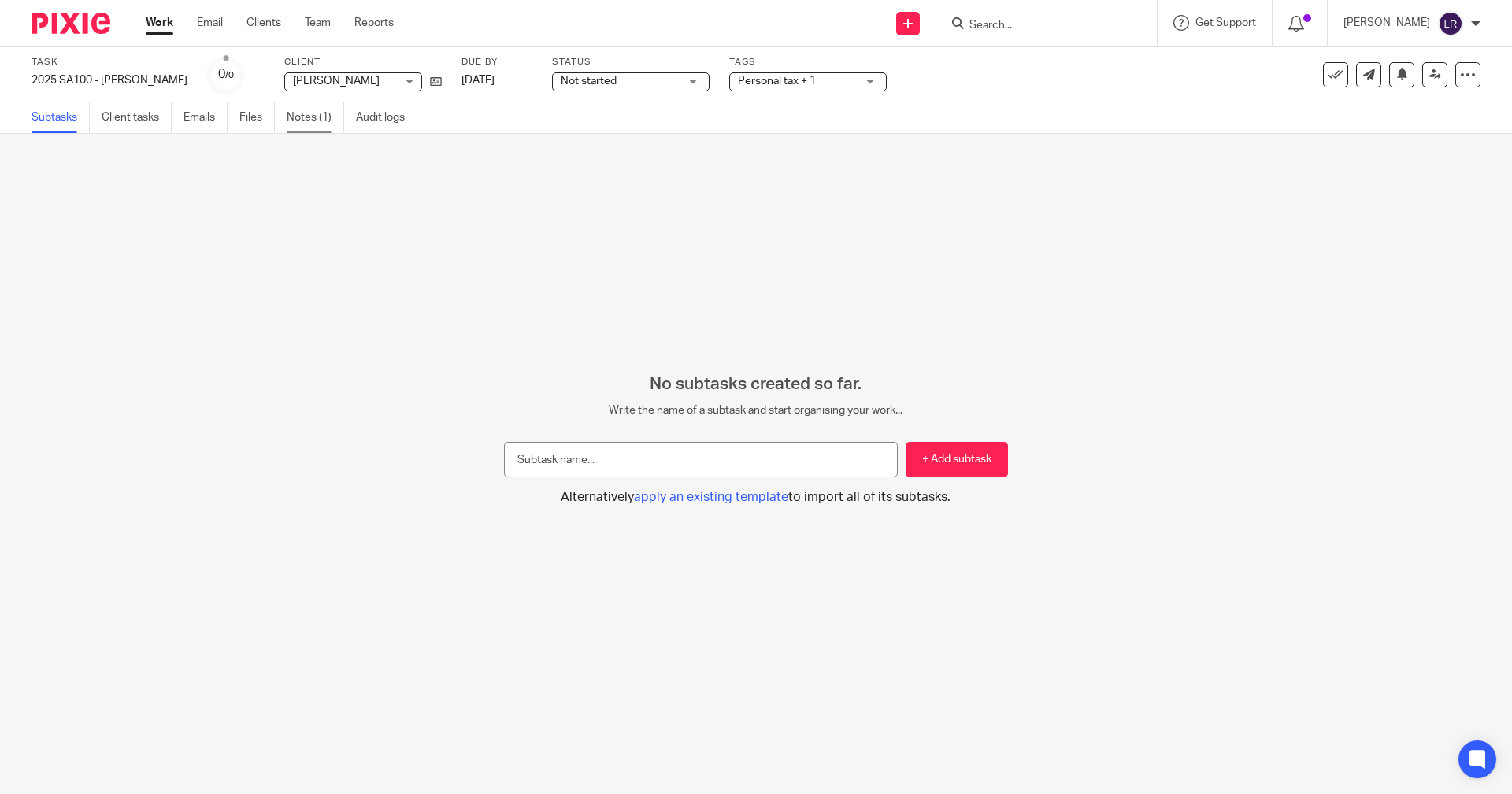
click at [301, 113] on link "Notes (1)" at bounding box center [315, 117] width 58 height 30
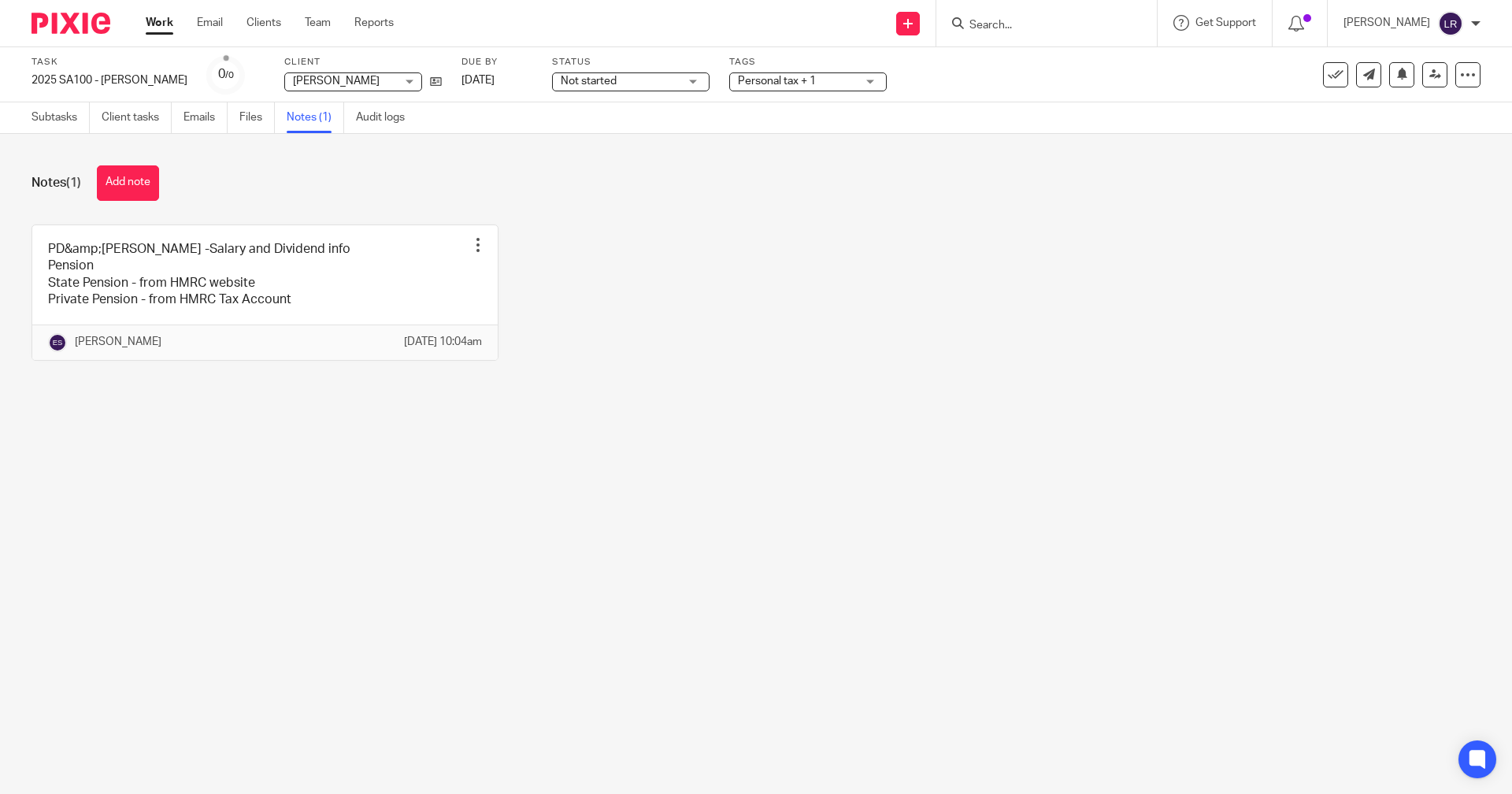
click at [159, 24] on link "Work" at bounding box center [159, 22] width 27 height 16
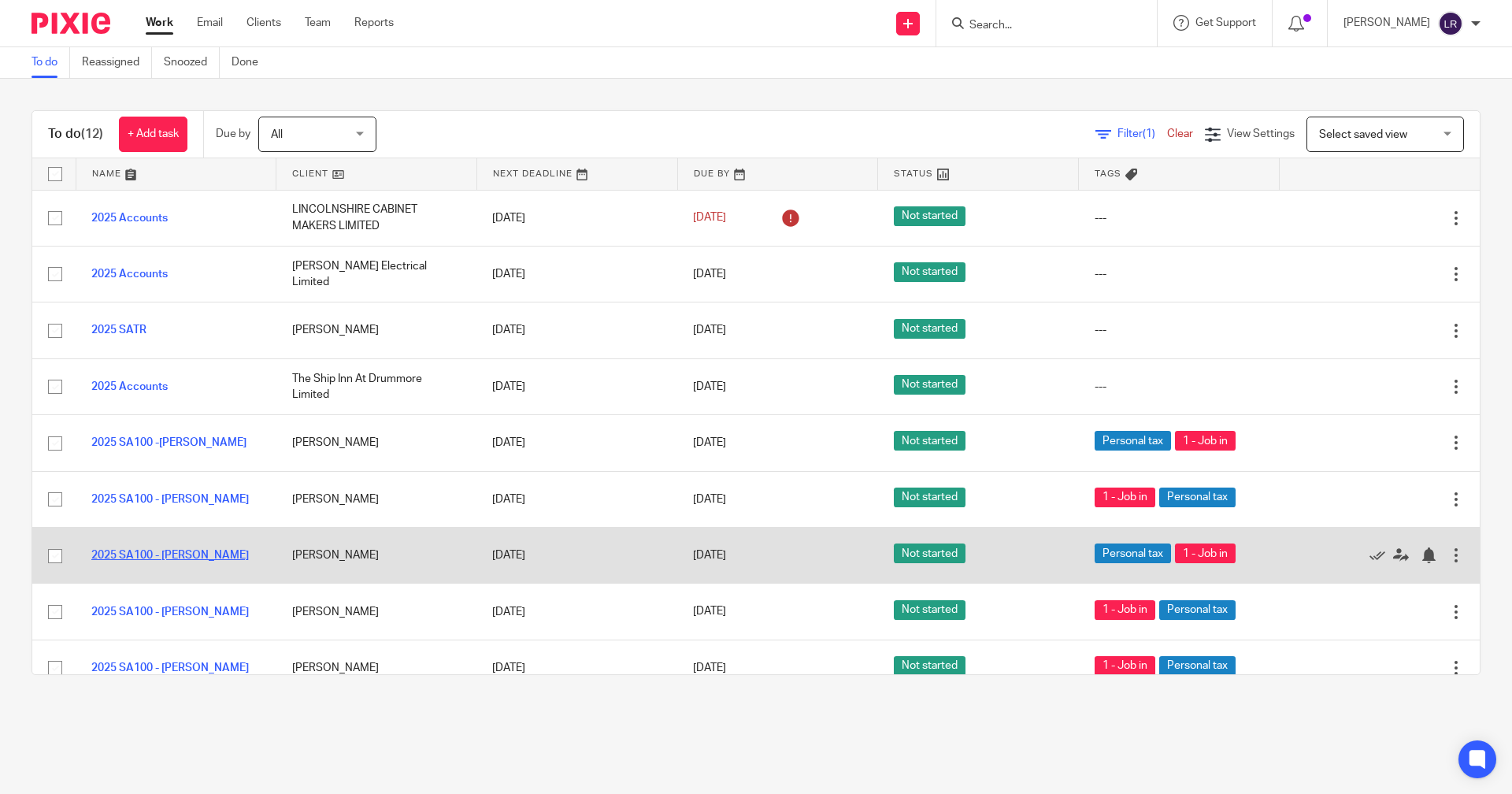
click at [197, 552] on link "2025 SA100 - Nicola Barrett" at bounding box center [169, 554] width 157 height 11
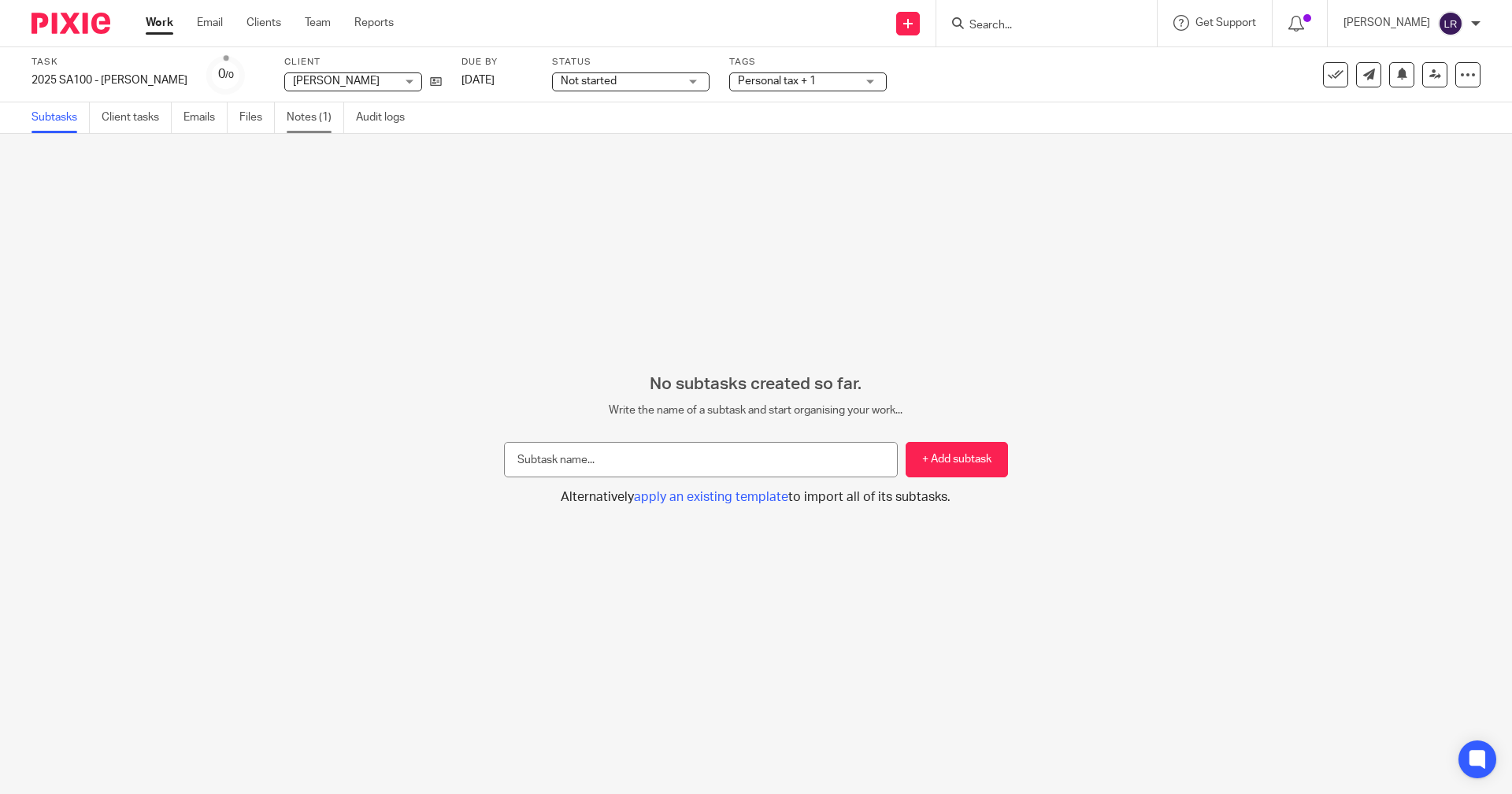
click at [289, 117] on ul "Subtasks Client tasks Emails Files Notes (1) Audit logs" at bounding box center [230, 117] width 397 height 30
click at [321, 120] on link "Notes (1)" at bounding box center [315, 117] width 58 height 30
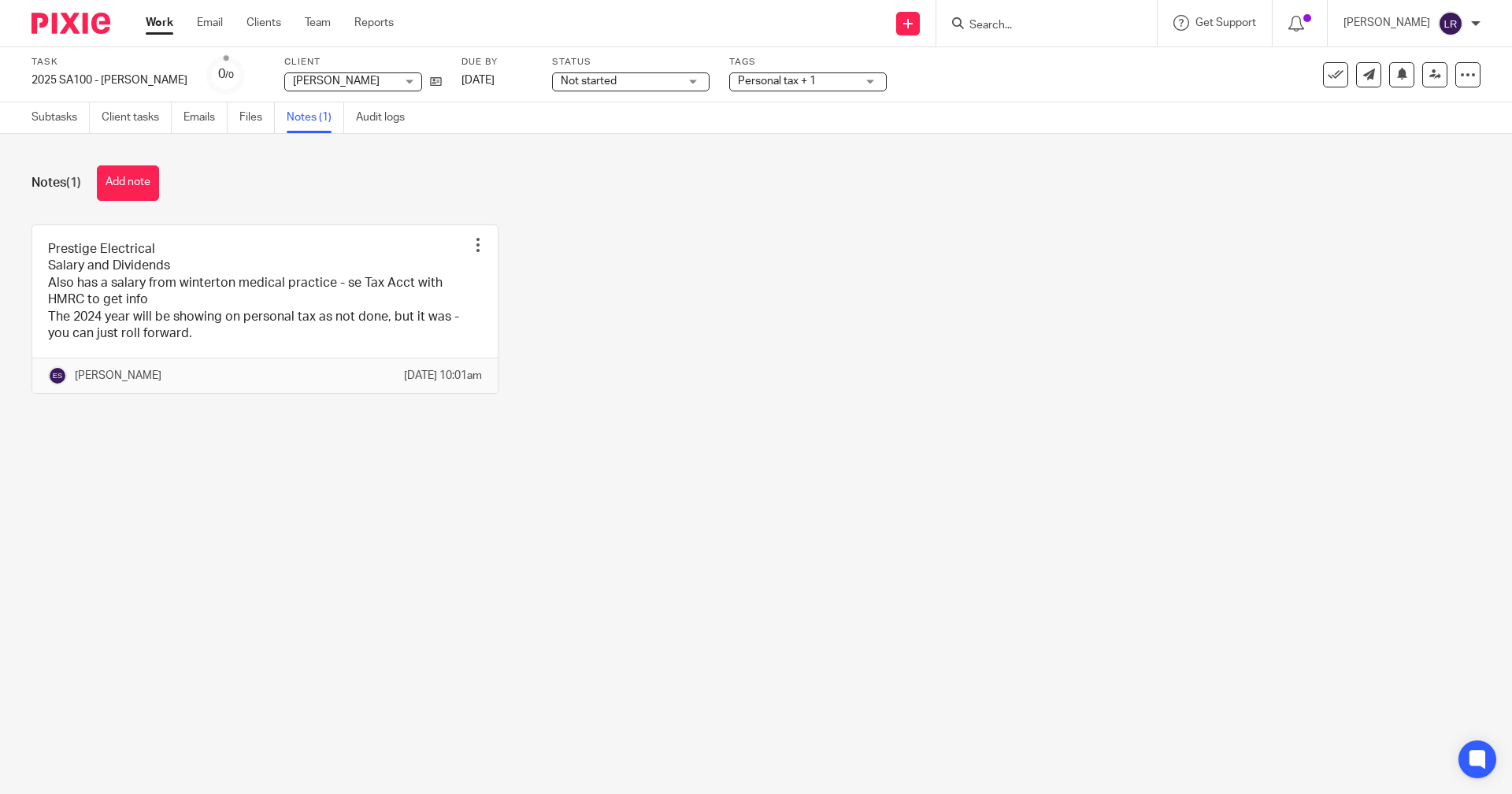
click at [1054, 14] on form at bounding box center [1052, 23] width 168 height 20
click at [1050, 26] on input "Search" at bounding box center [1039, 25] width 142 height 14
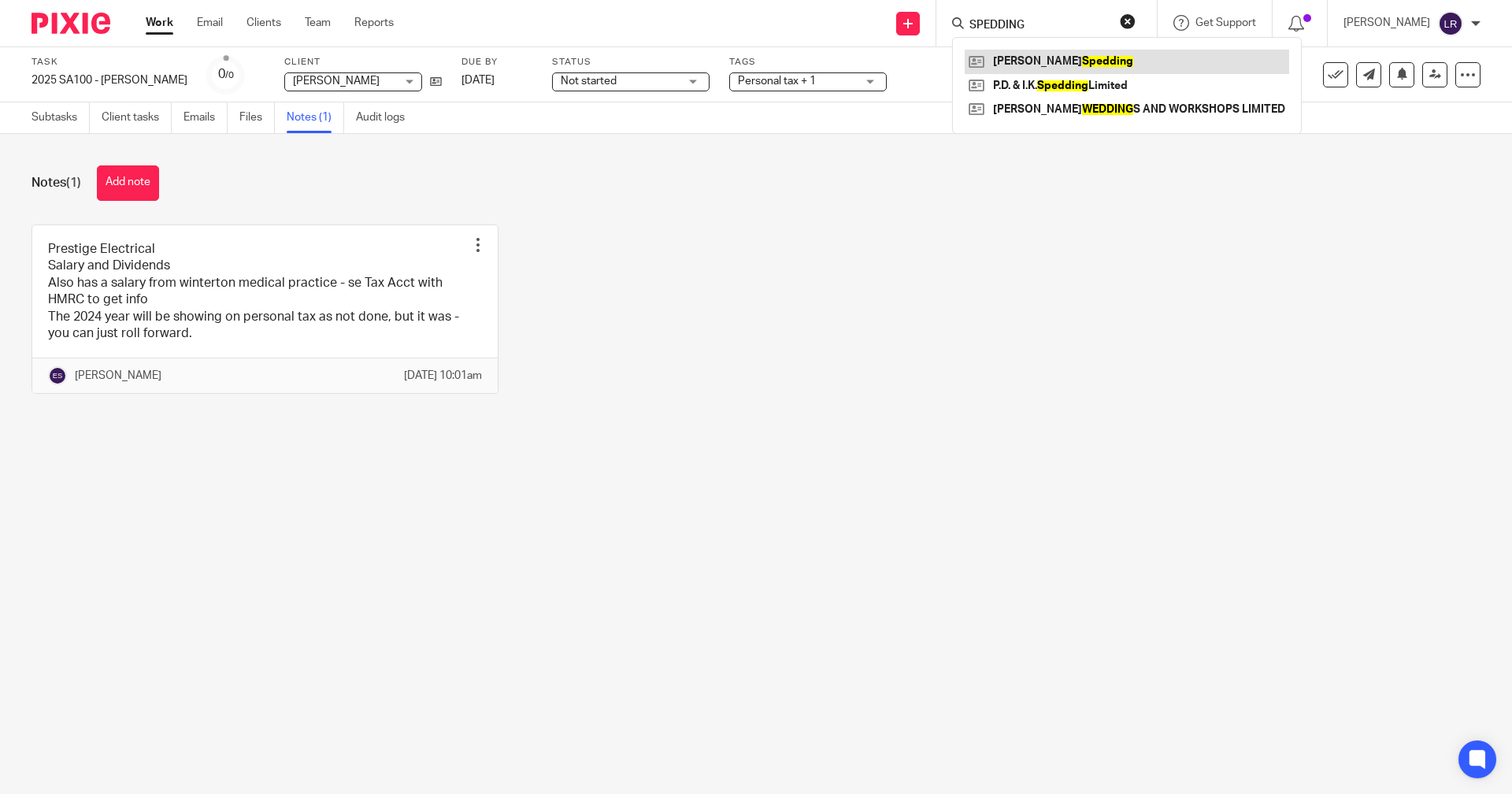
type input "SPEDDING"
click at [1056, 63] on link at bounding box center [1128, 62] width 325 height 23
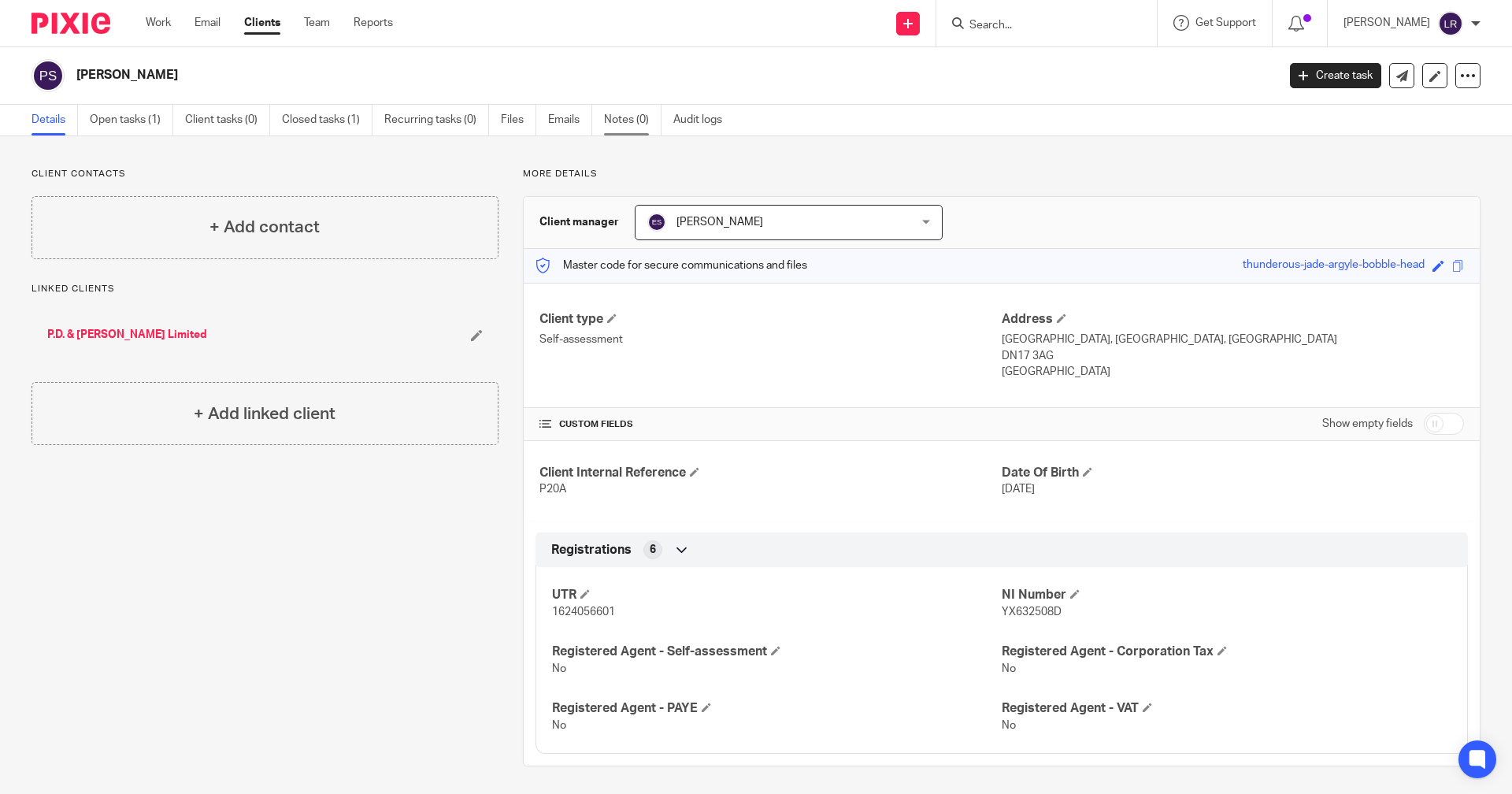
click at [630, 111] on link "Notes (0)" at bounding box center [633, 119] width 58 height 30
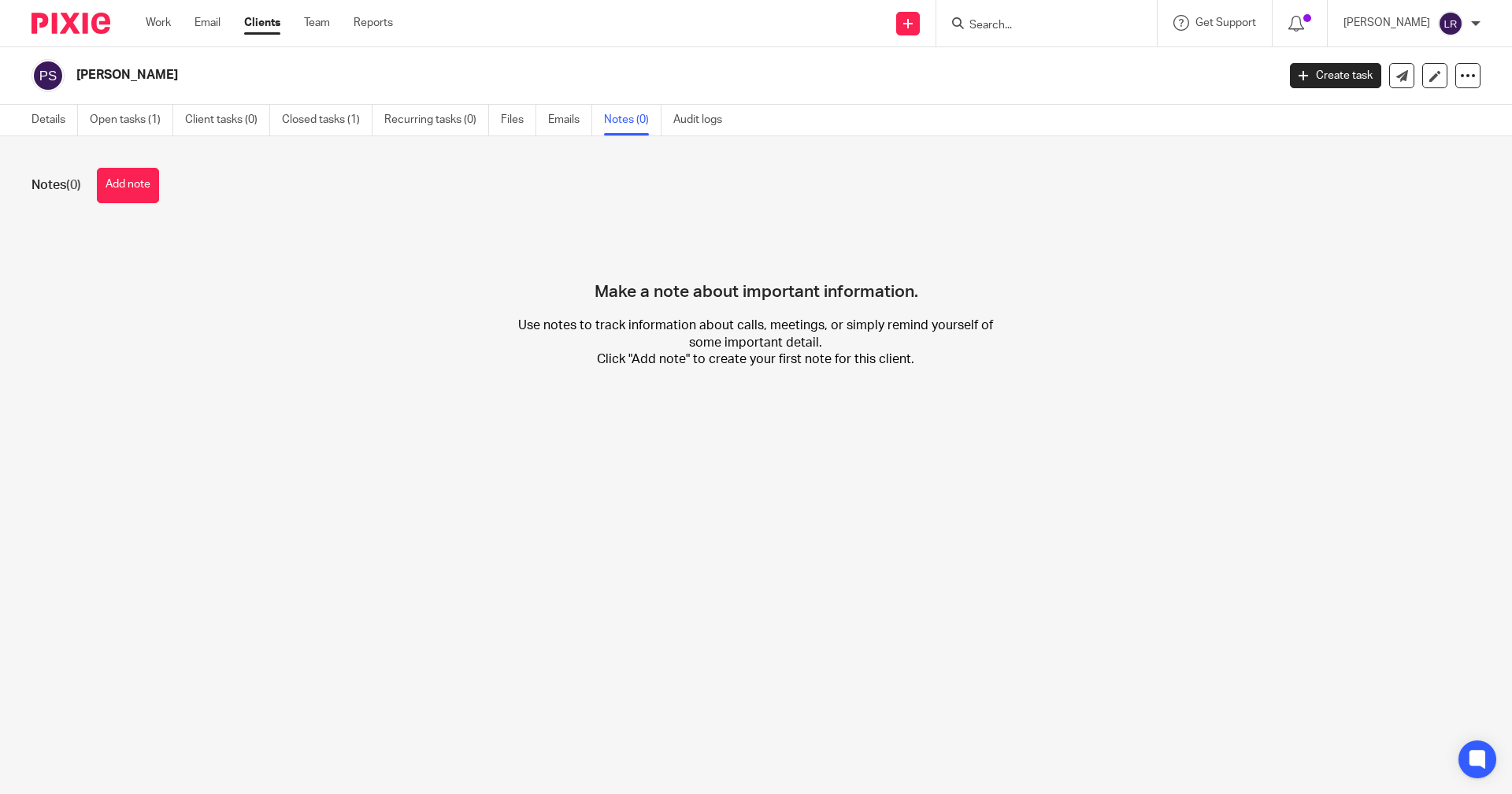
click at [145, 125] on link "Open tasks (1)" at bounding box center [131, 119] width 83 height 30
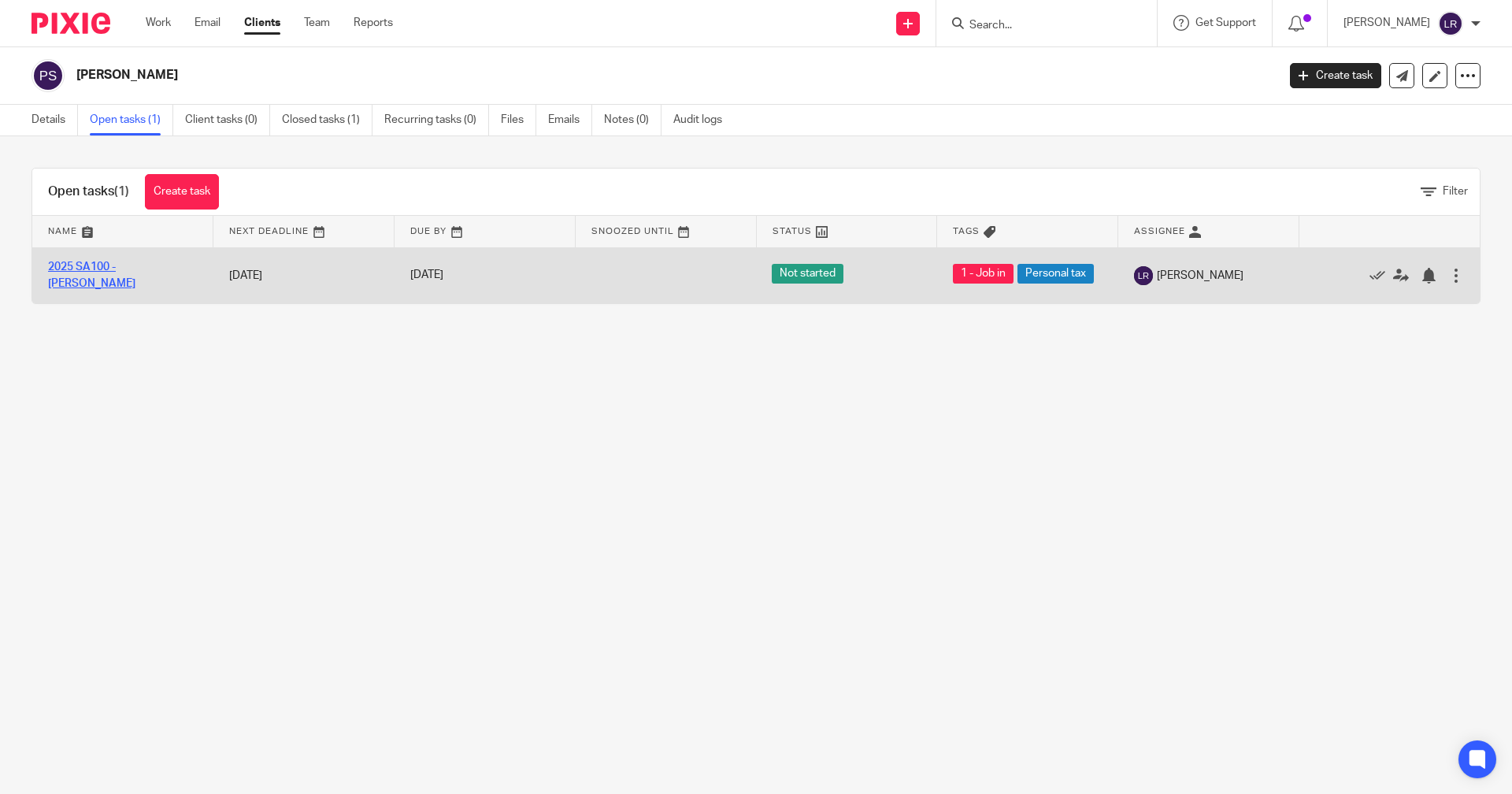
click at [136, 276] on link "2025 SA100 - Pete Spedding" at bounding box center [91, 274] width 87 height 26
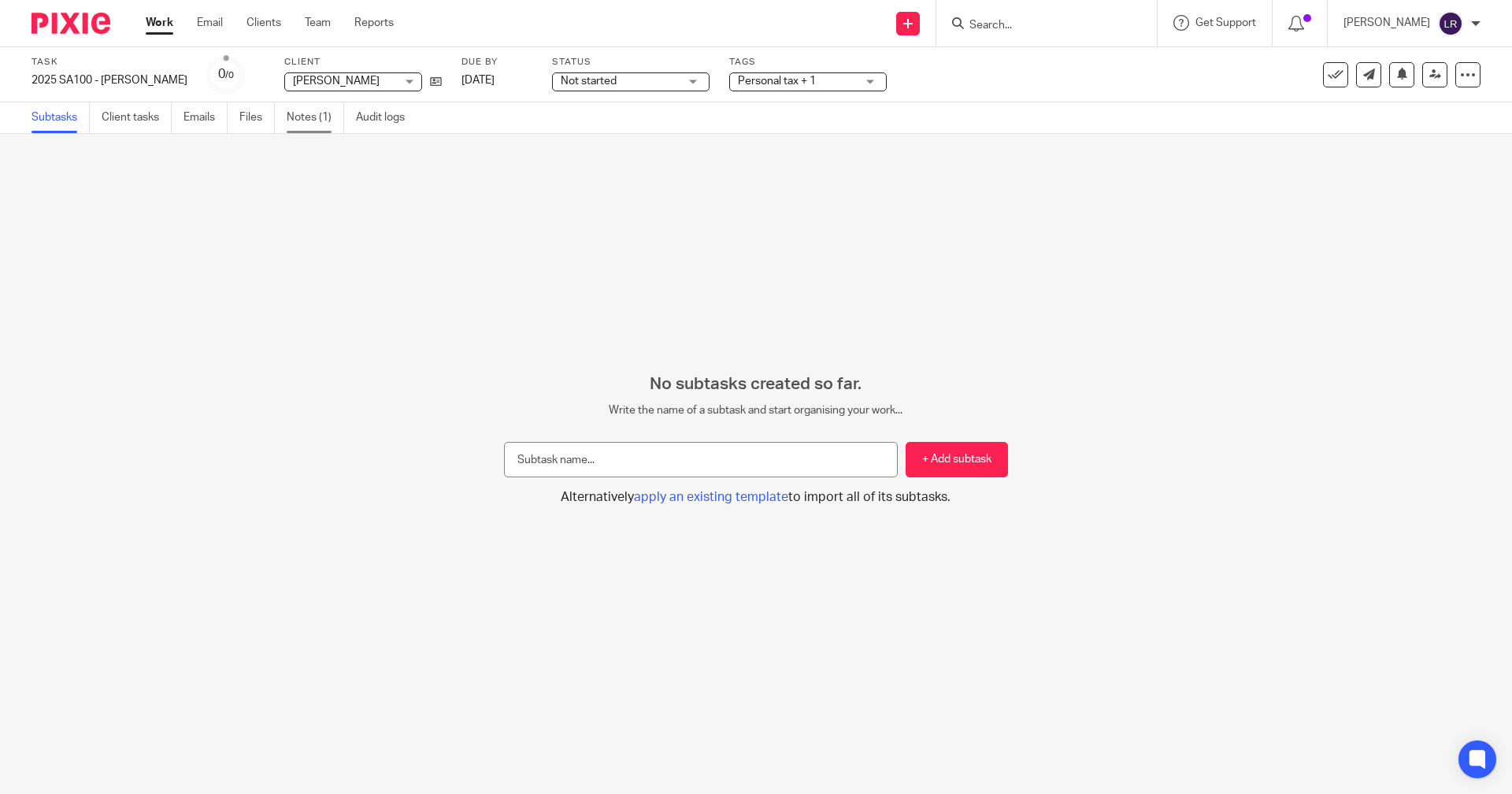
click at [315, 115] on link "Notes (1)" at bounding box center [315, 117] width 58 height 30
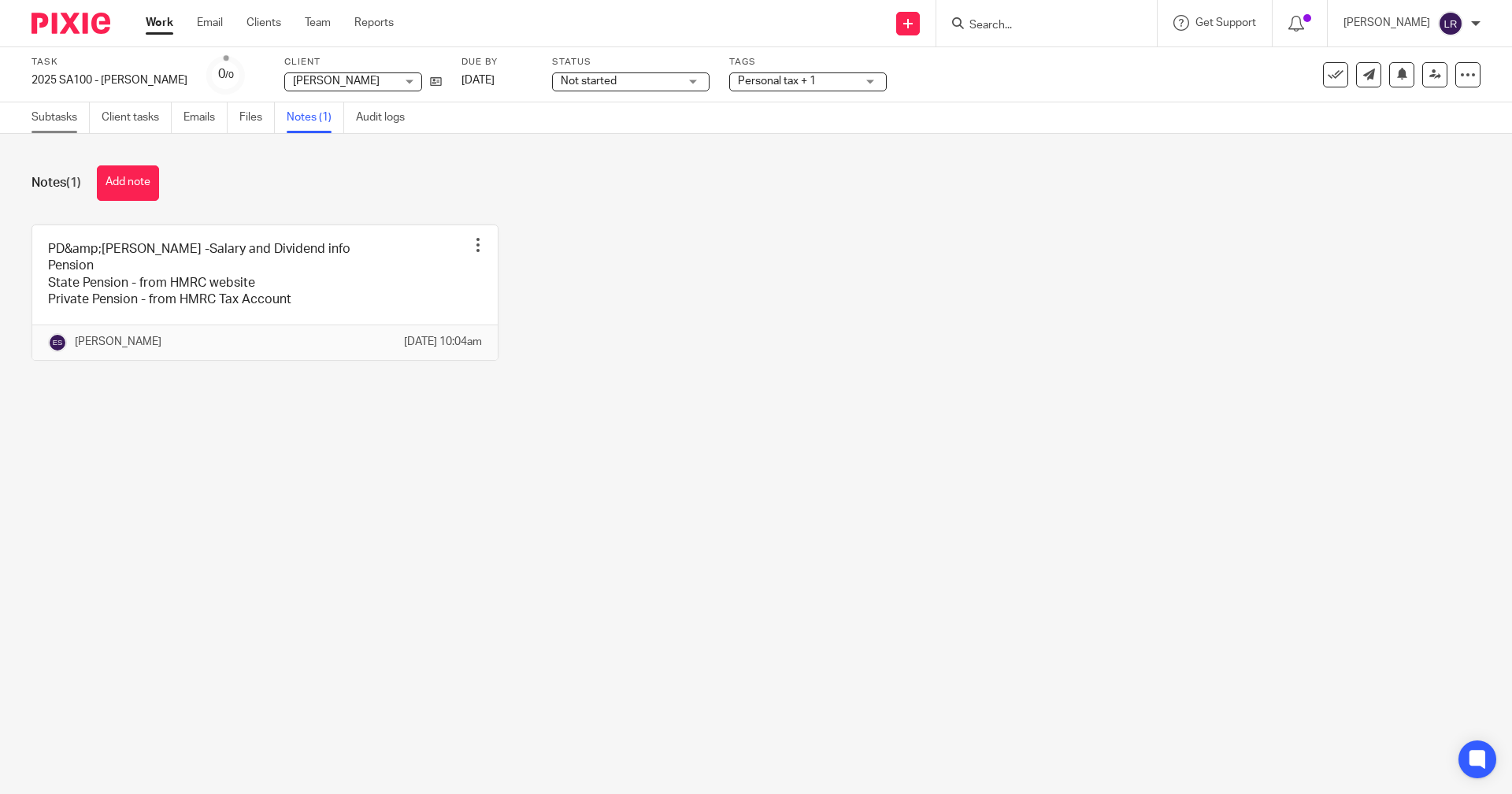
click at [69, 114] on link "Subtasks" at bounding box center [61, 117] width 59 height 30
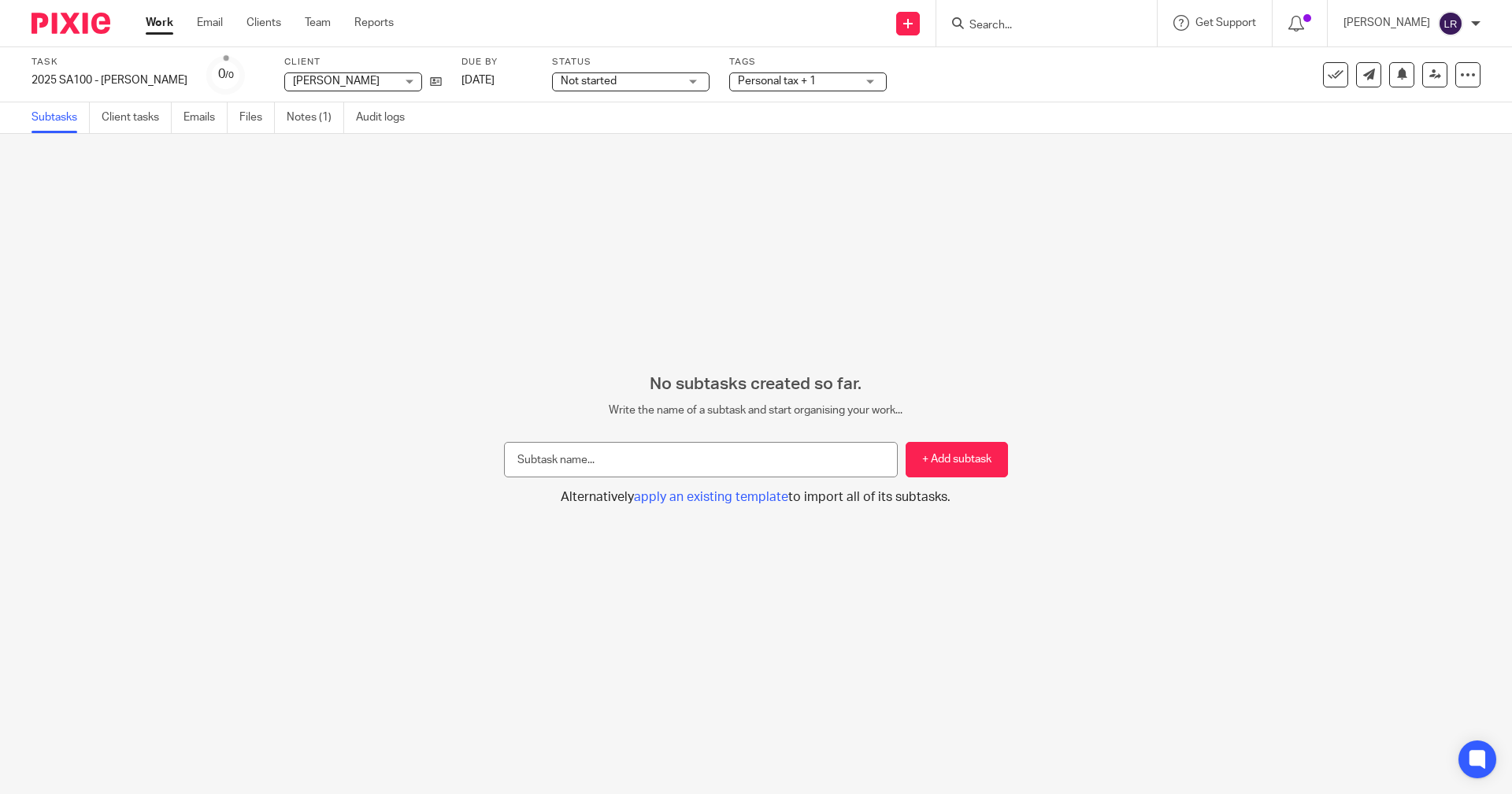
click at [1049, 32] on input "Search" at bounding box center [1039, 25] width 142 height 14
type input "spedd"
click at [1037, 65] on link at bounding box center [1063, 62] width 196 height 23
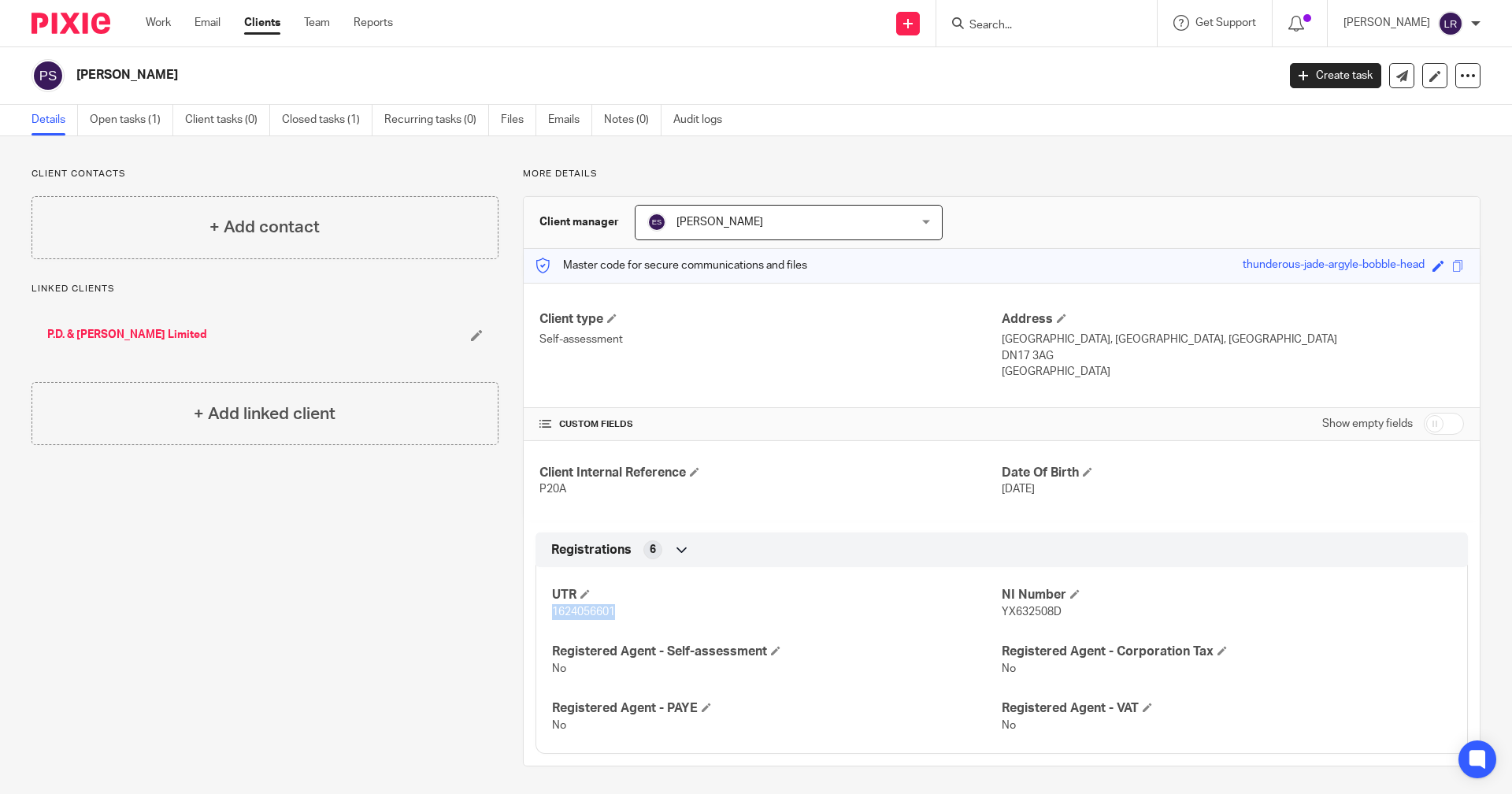
drag, startPoint x: 613, startPoint y: 613, endPoint x: 548, endPoint y: 610, distance: 65.1
click at [553, 610] on p "1624056601" at bounding box center [778, 612] width 450 height 16
copy span "1624056601"
click at [177, 20] on ul "Work Email Clients Team Reports" at bounding box center [281, 22] width 271 height 16
click at [167, 20] on link "Work" at bounding box center [158, 22] width 25 height 16
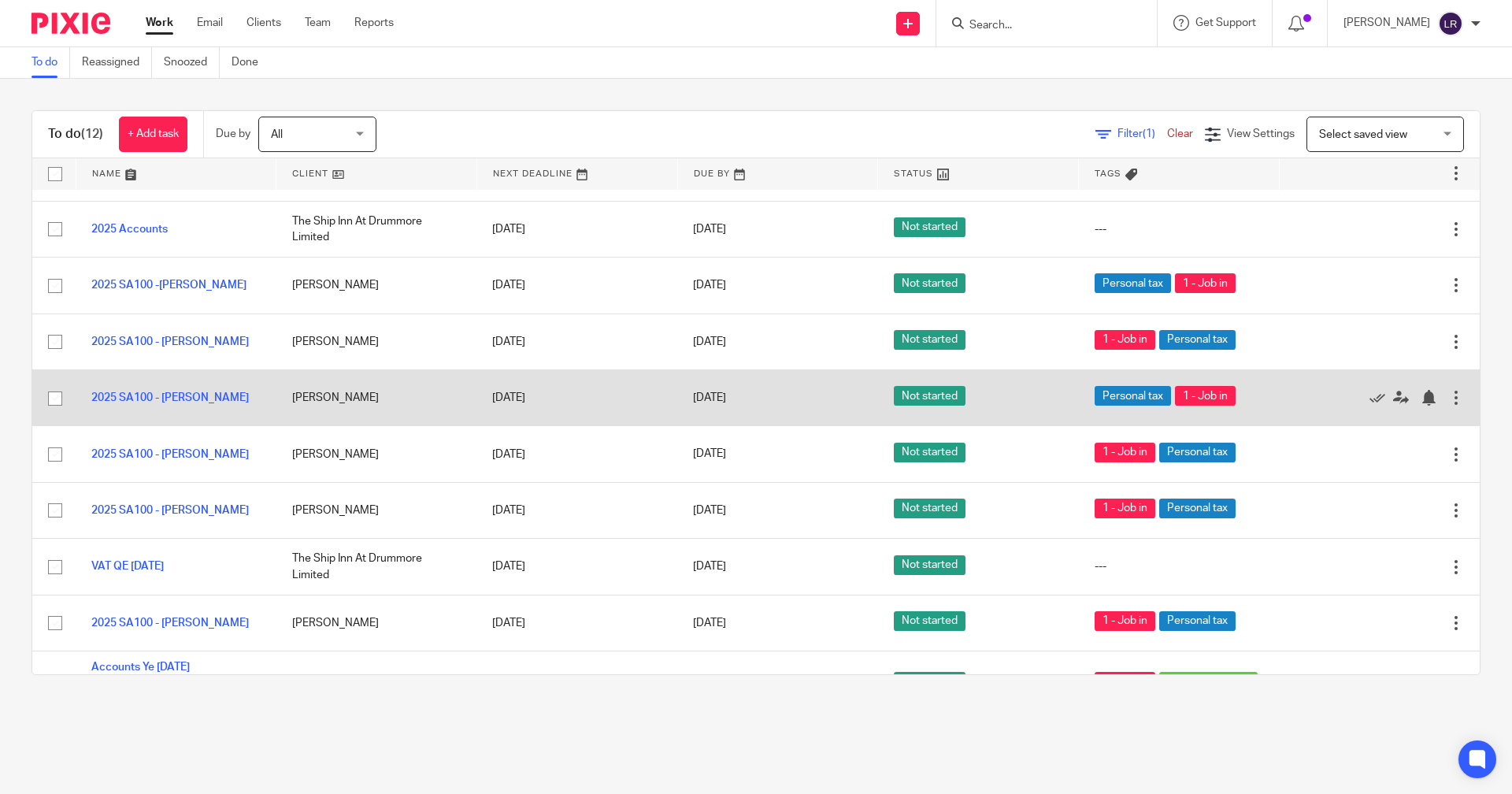
scroll to position [199, 0]
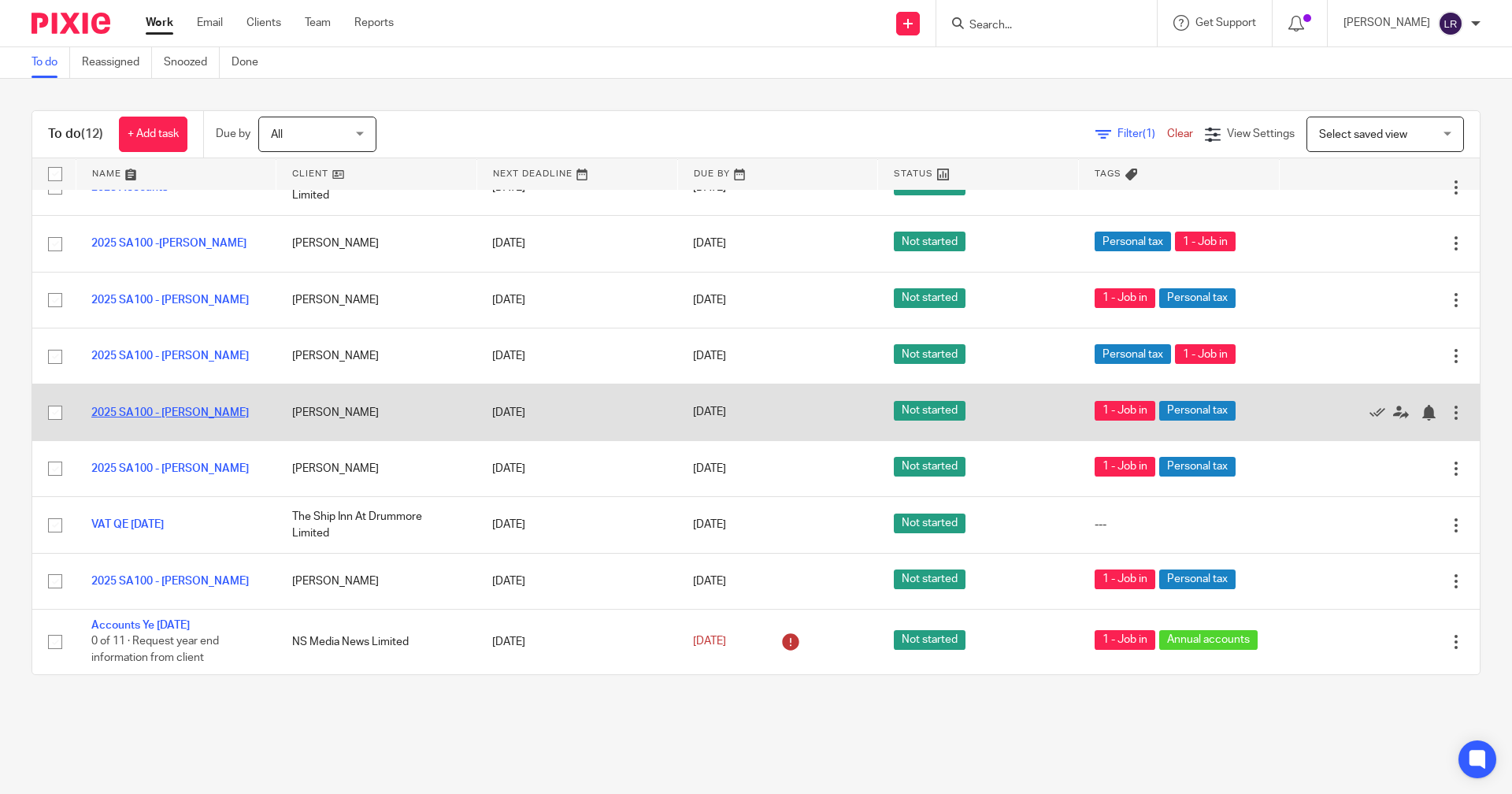
click at [196, 416] on link "2025 SA100 - [PERSON_NAME]" at bounding box center [169, 412] width 157 height 11
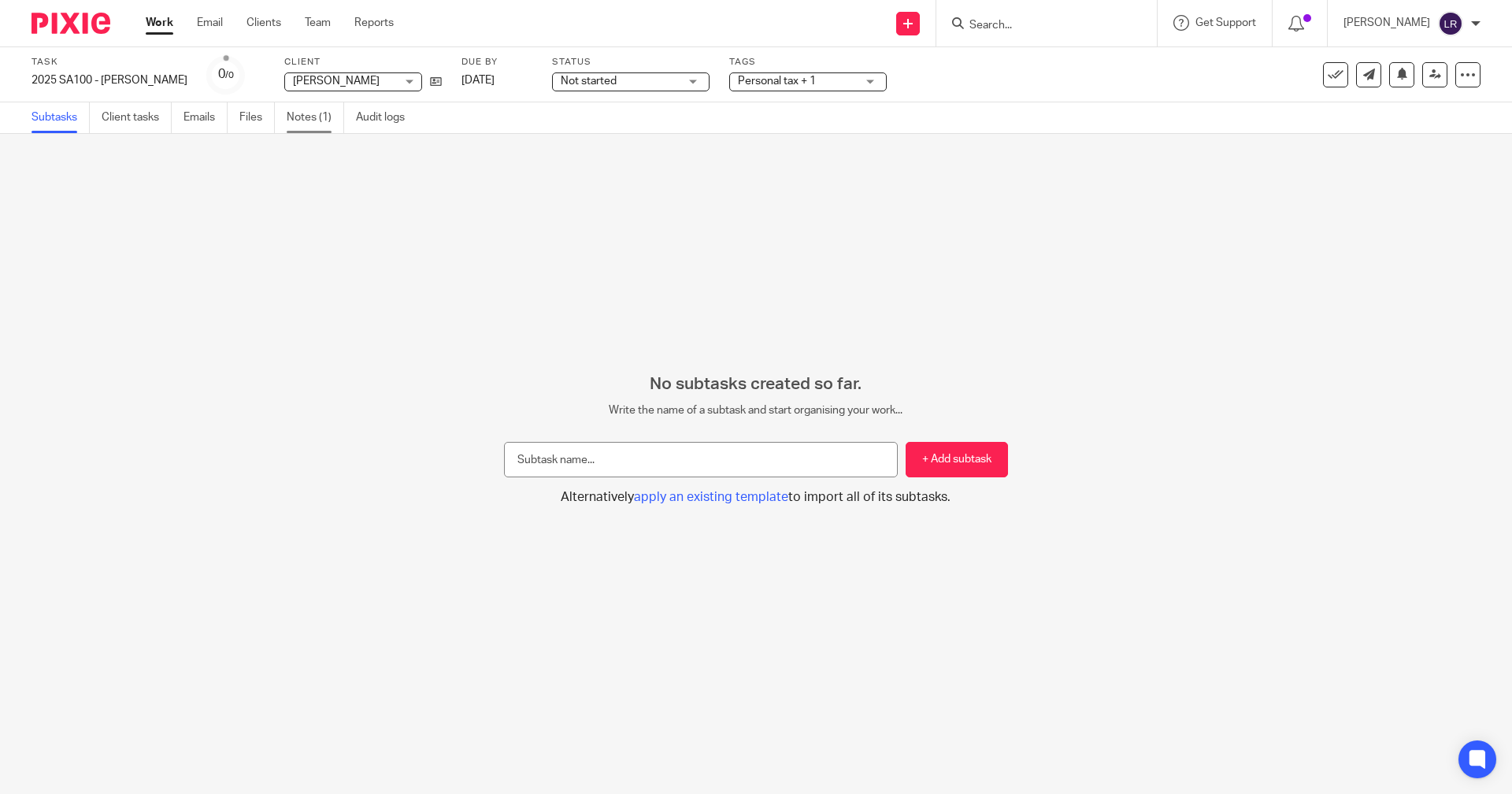
click at [321, 116] on link "Notes (1)" at bounding box center [315, 117] width 58 height 30
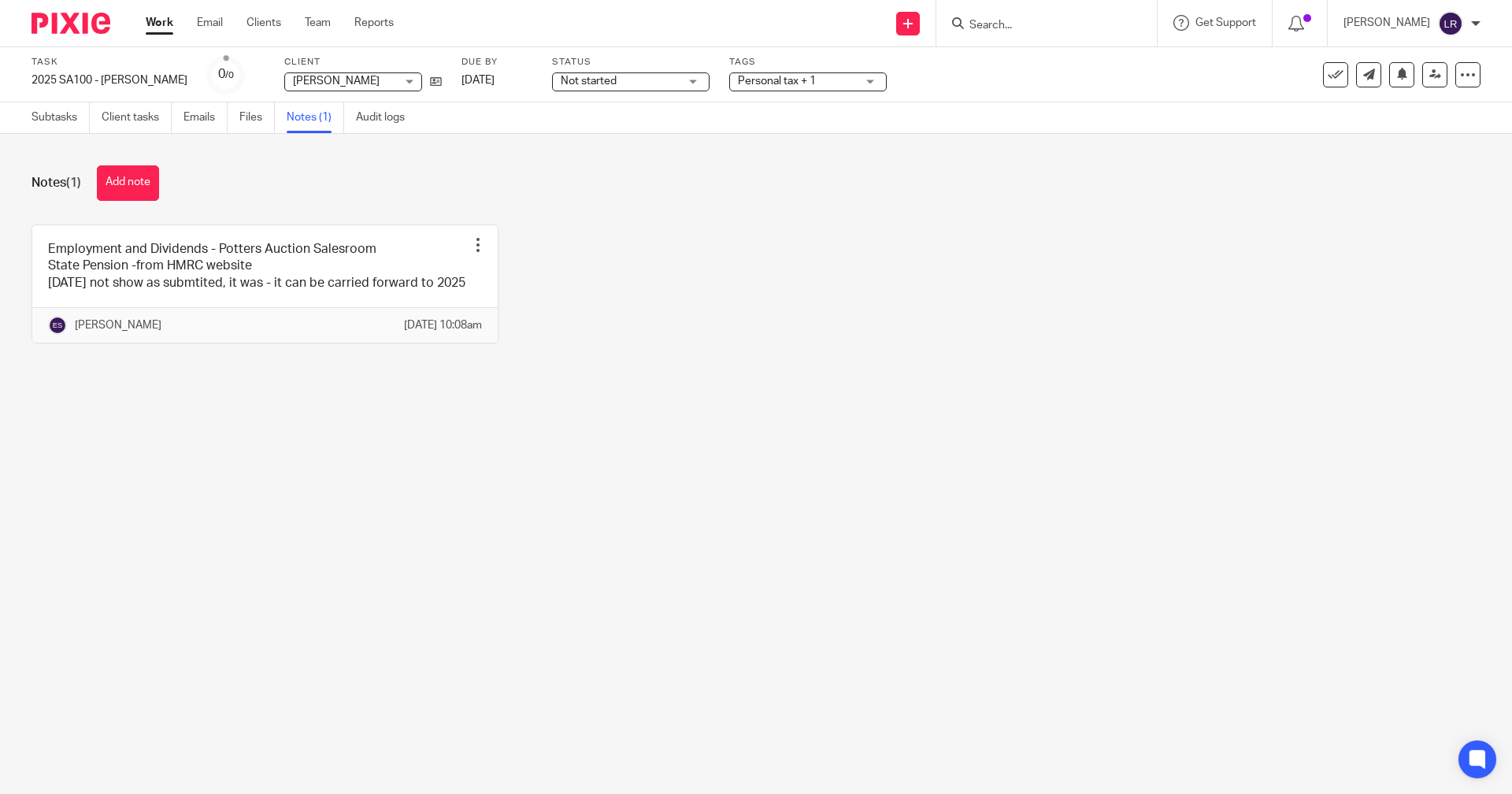
click at [1022, 26] on input "Search" at bounding box center [1039, 25] width 142 height 14
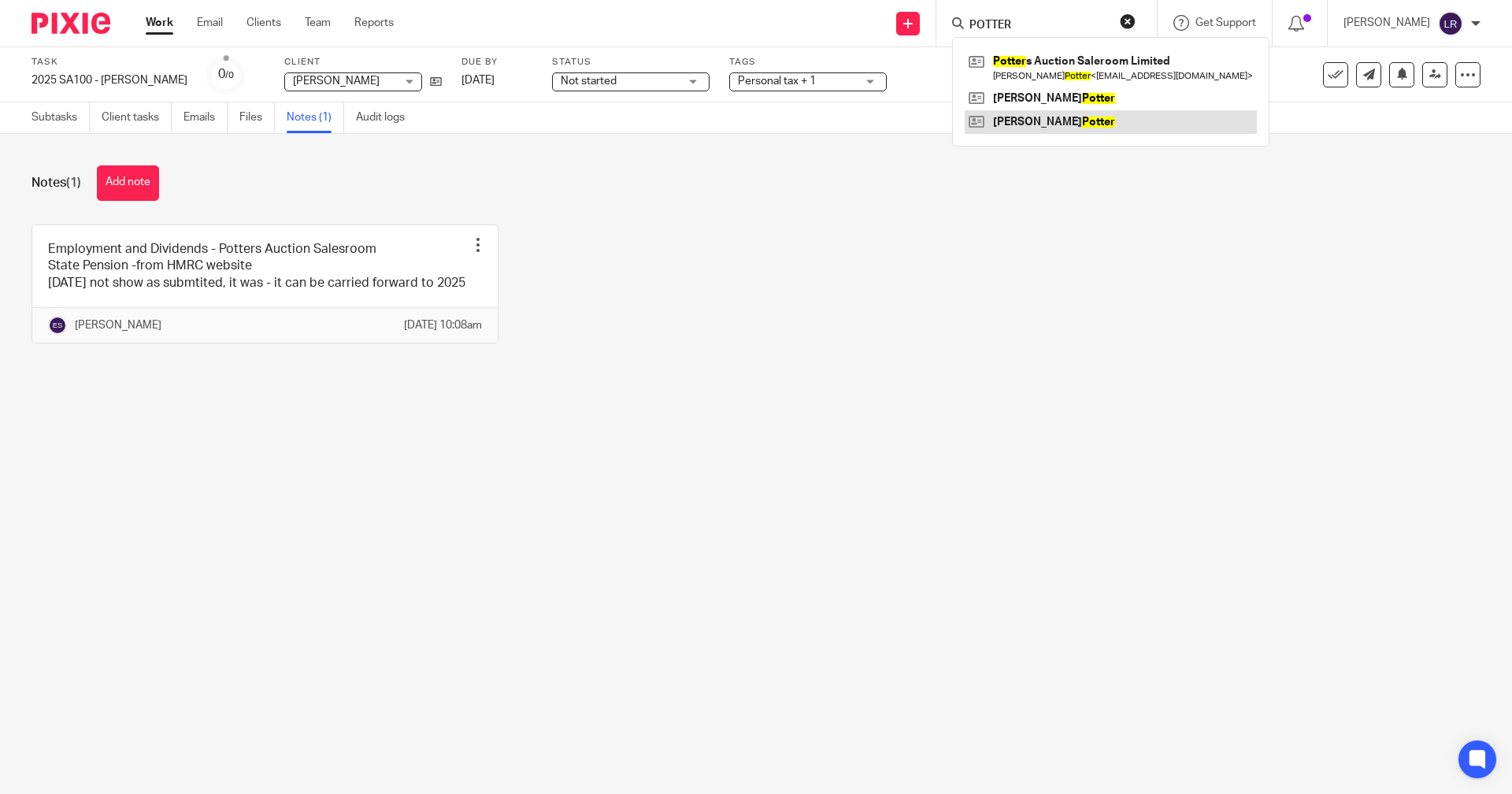
type input "POTTER"
click at [1070, 119] on link at bounding box center [1111, 122] width 292 height 23
